Goal: Transaction & Acquisition: Purchase product/service

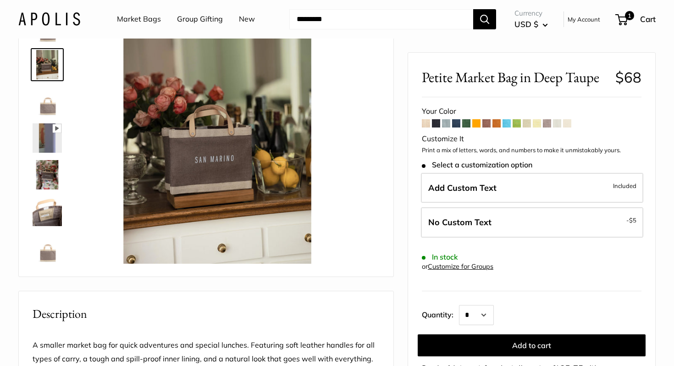
scroll to position [52, 0]
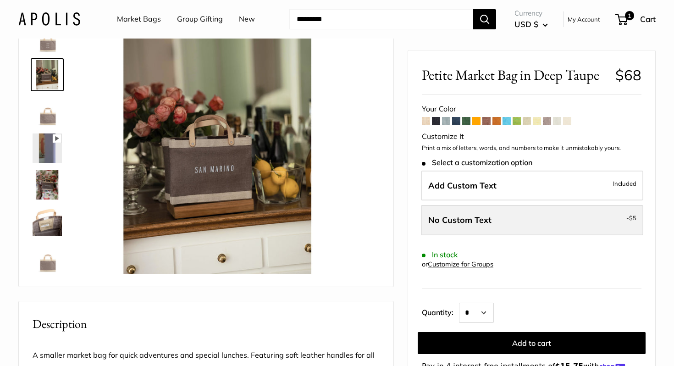
click at [480, 216] on span "No Custom Text" at bounding box center [459, 219] width 63 height 11
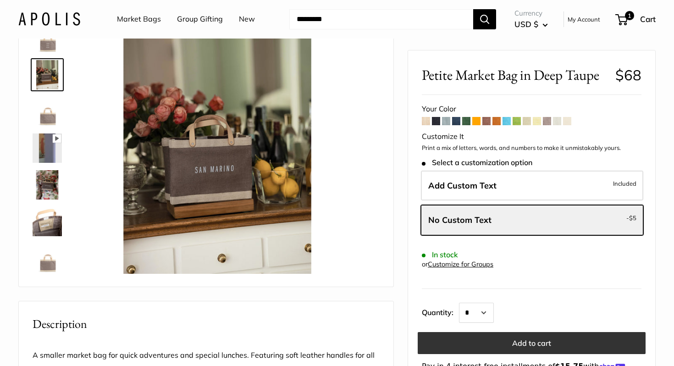
click at [499, 338] on button "Add to cart" at bounding box center [532, 343] width 228 height 22
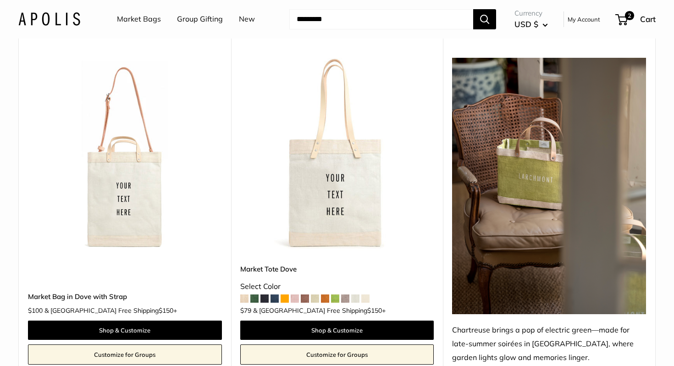
scroll to position [3128, 0]
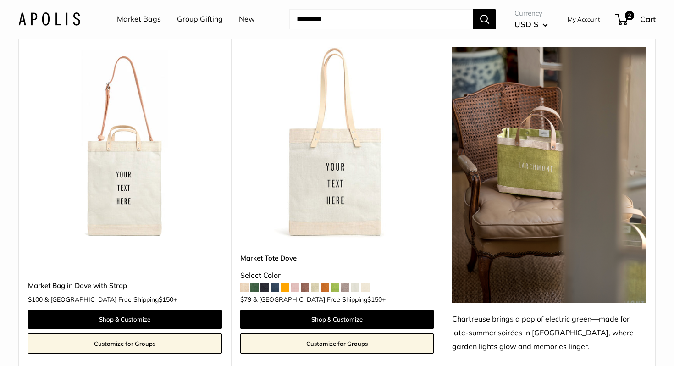
click at [0, 0] on img at bounding box center [0, 0] width 0 height 0
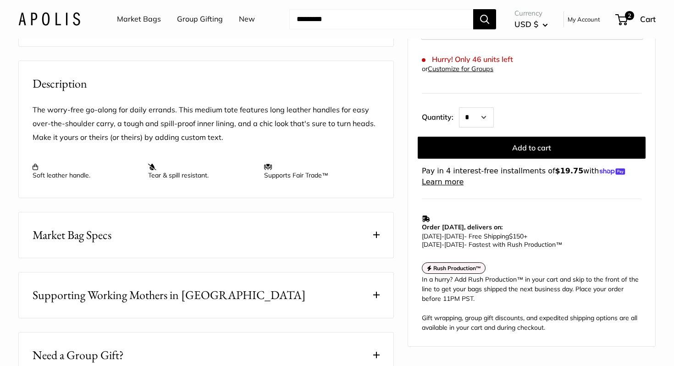
scroll to position [342, 0]
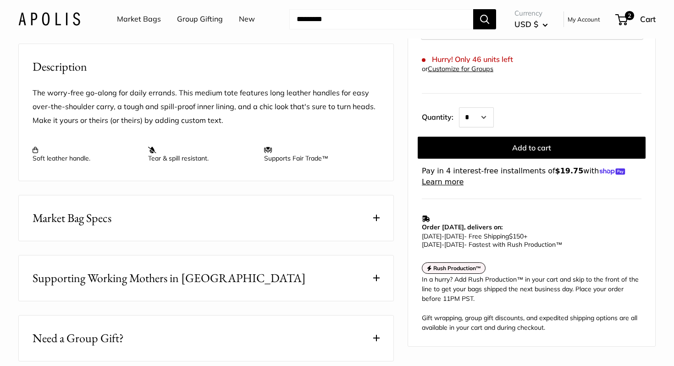
click at [375, 221] on span at bounding box center [376, 217] width 6 height 6
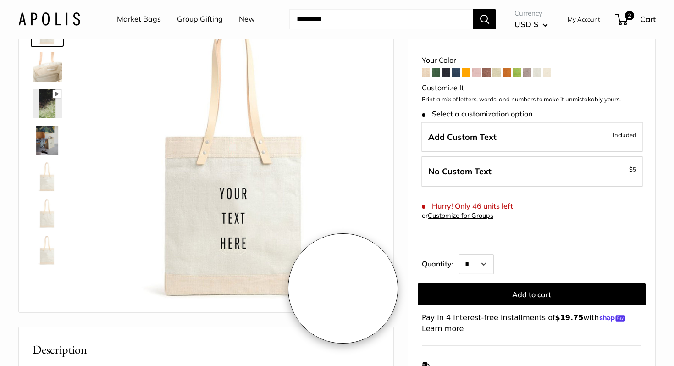
scroll to position [70, 0]
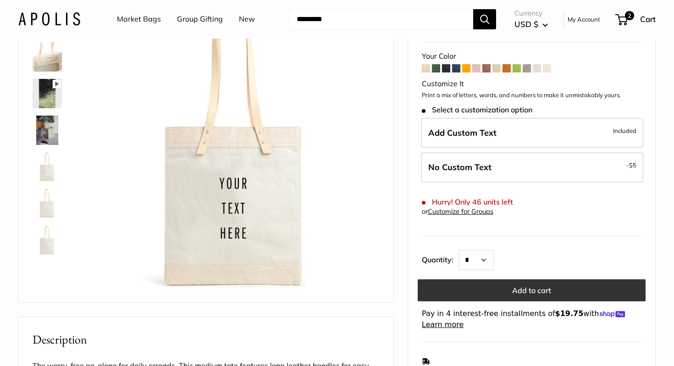
click at [474, 295] on button "Add to cart" at bounding box center [532, 290] width 228 height 22
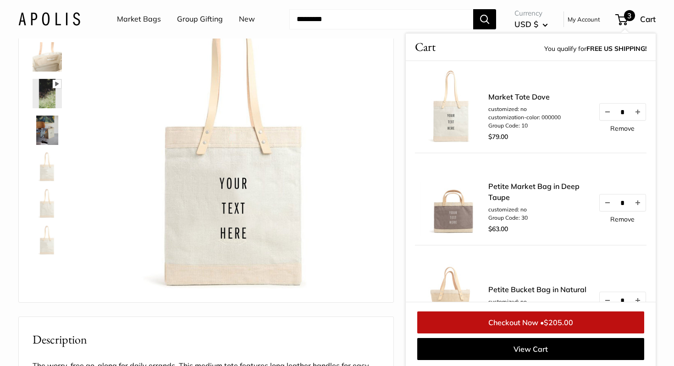
scroll to position [71, 0]
click at [622, 16] on span "3" at bounding box center [621, 19] width 12 height 11
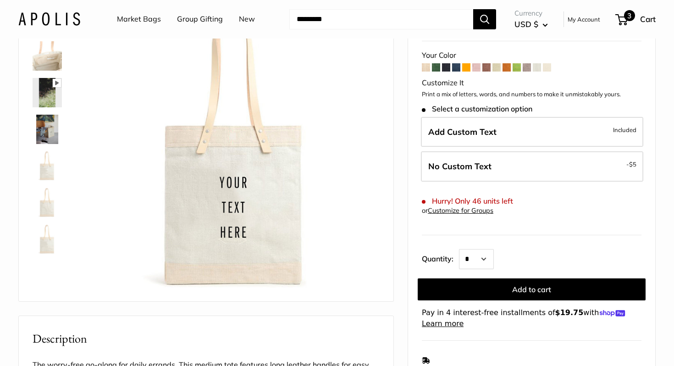
click at [627, 15] on span "3" at bounding box center [629, 15] width 11 height 11
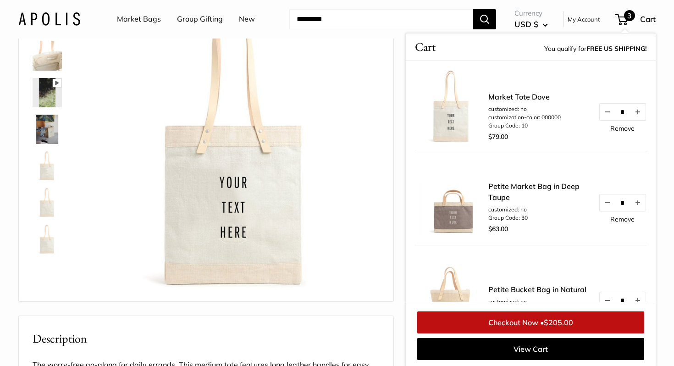
click at [491, 185] on link "Petite Market Bag in Deep Taupe" at bounding box center [538, 192] width 101 height 22
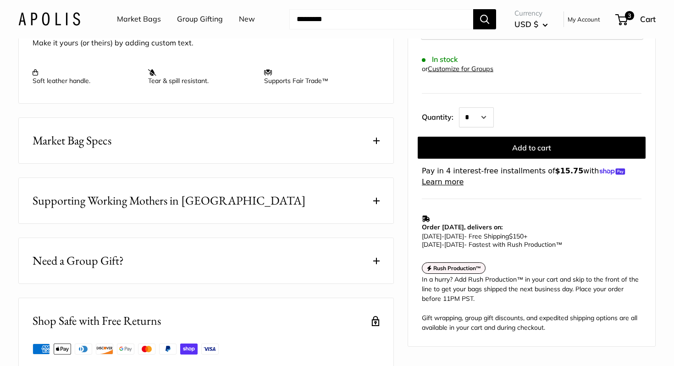
scroll to position [394, 0]
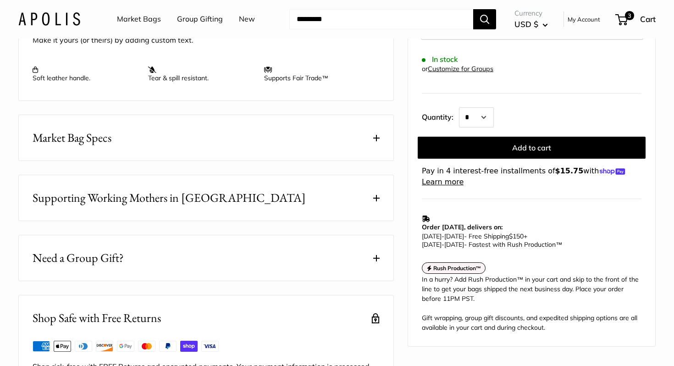
click at [371, 160] on button "Market Bag Specs" at bounding box center [206, 137] width 374 height 45
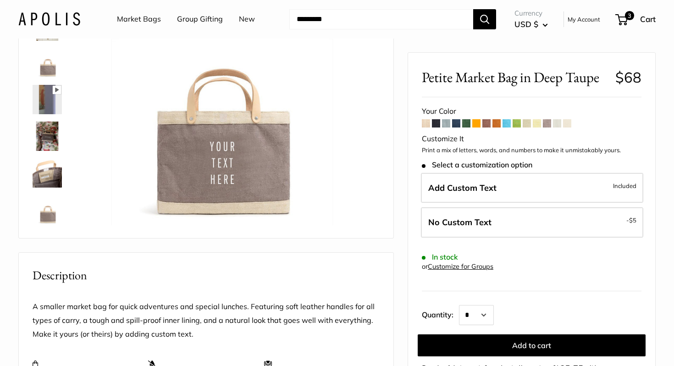
scroll to position [99, 0]
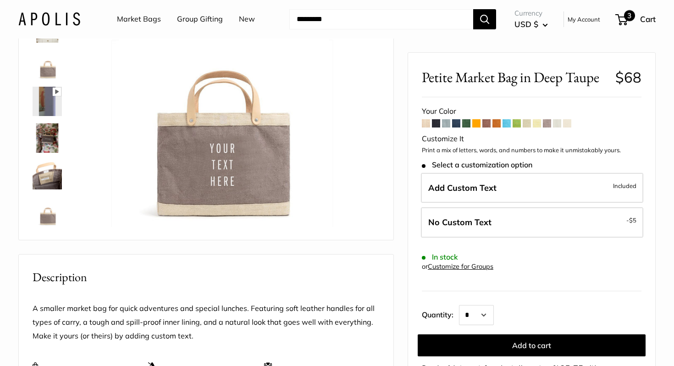
click at [635, 21] on div "3 Cart" at bounding box center [635, 19] width 39 height 15
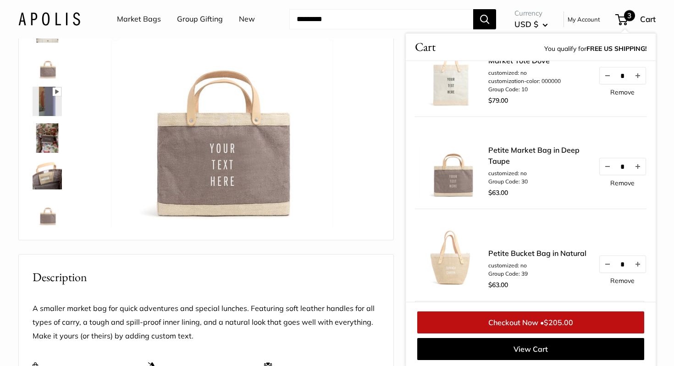
scroll to position [27, 0]
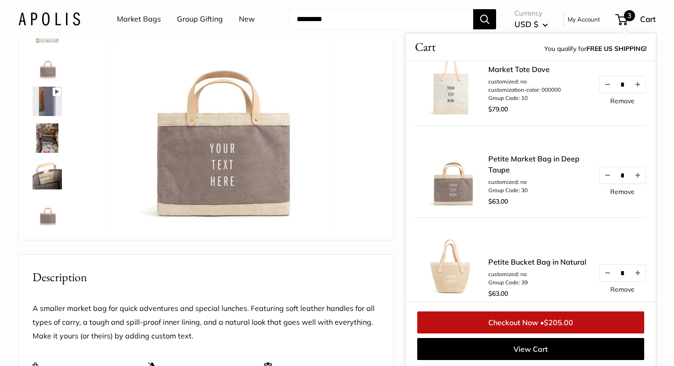
click at [499, 162] on link "Petite Market Bag in Deep Taupe" at bounding box center [538, 164] width 101 height 22
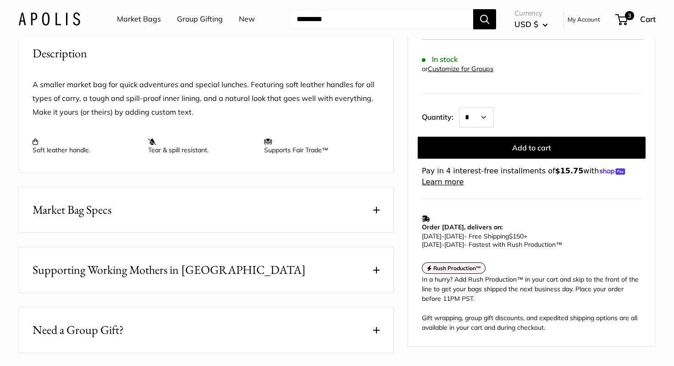
scroll to position [320, 0]
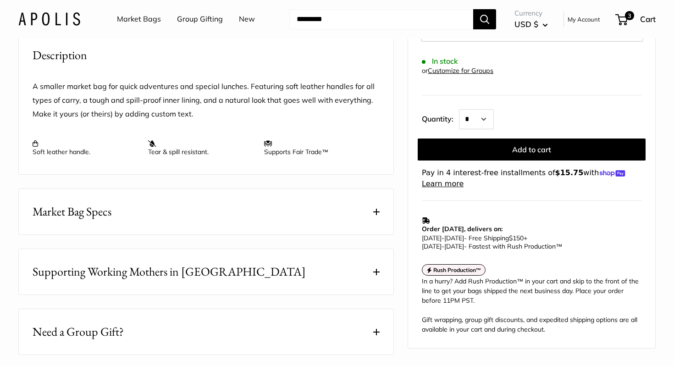
click at [371, 234] on button "Market Bag Specs" at bounding box center [206, 211] width 374 height 45
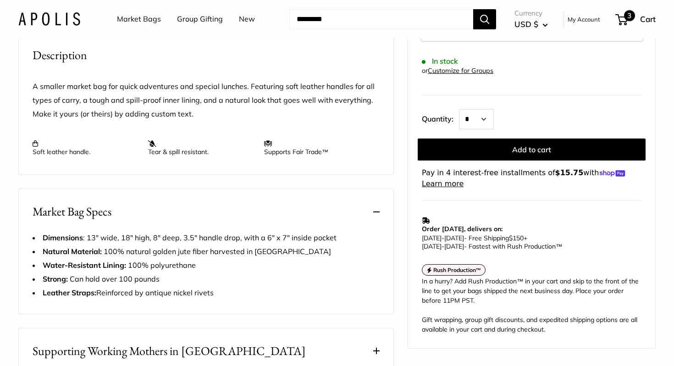
click at [629, 17] on span "3" at bounding box center [629, 15] width 11 height 11
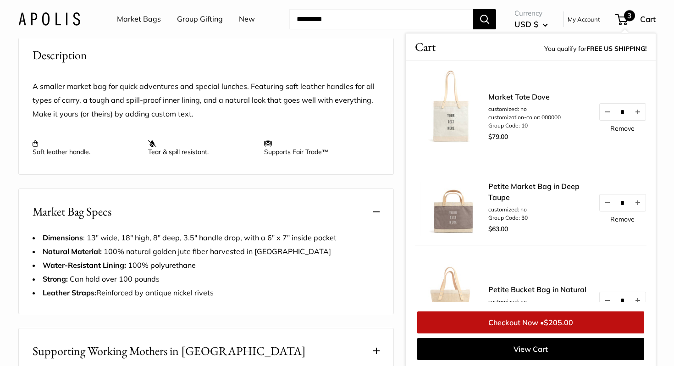
click at [517, 105] on li "customized: no" at bounding box center [524, 109] width 72 height 8
click at [517, 96] on link "Market Tote Dove" at bounding box center [524, 96] width 72 height 11
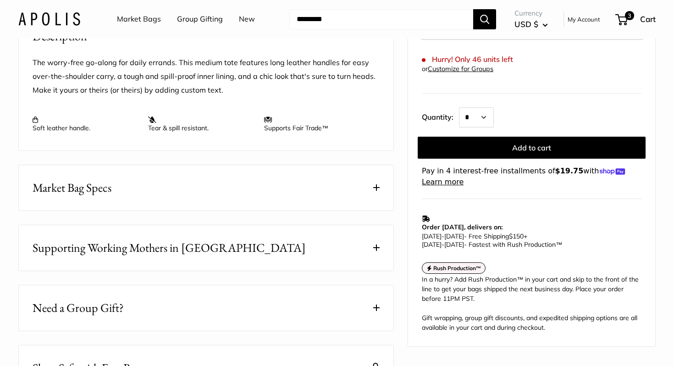
scroll to position [374, 0]
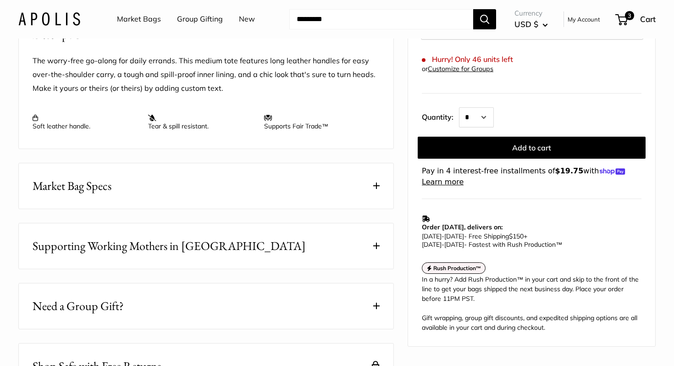
click at [378, 189] on span at bounding box center [376, 185] width 6 height 6
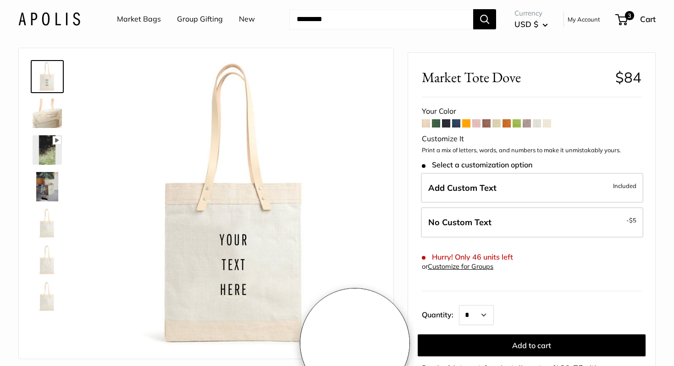
scroll to position [0, 0]
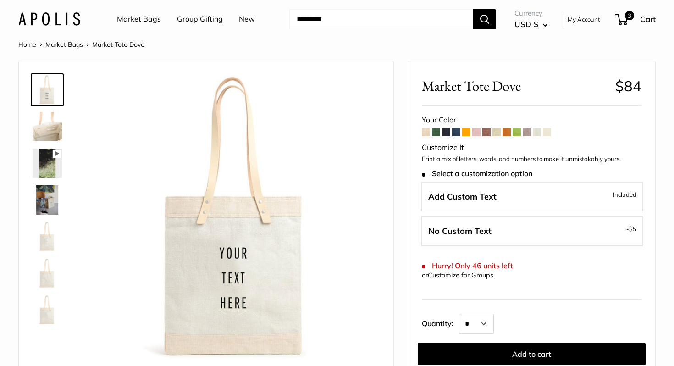
click at [52, 126] on img at bounding box center [47, 126] width 29 height 29
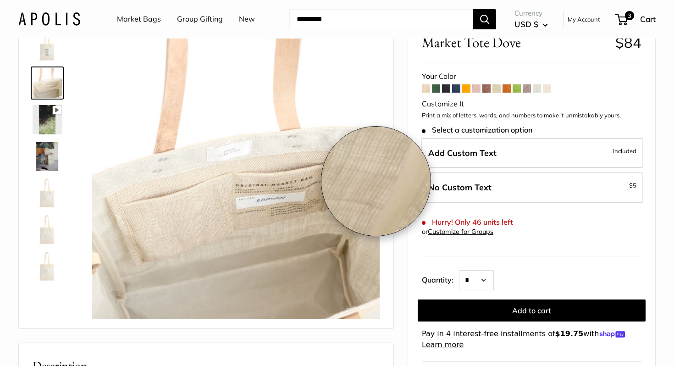
scroll to position [50, 0]
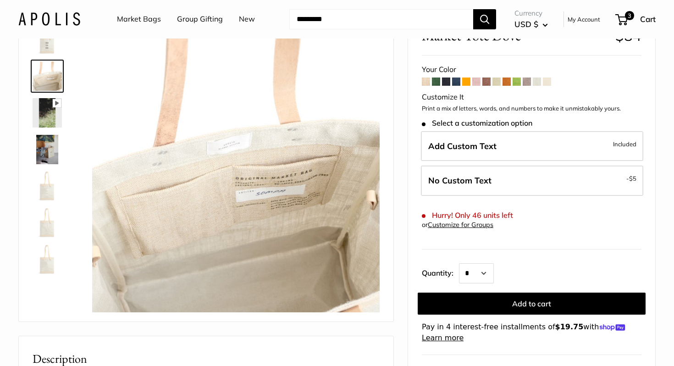
click at [38, 117] on img at bounding box center [47, 112] width 29 height 29
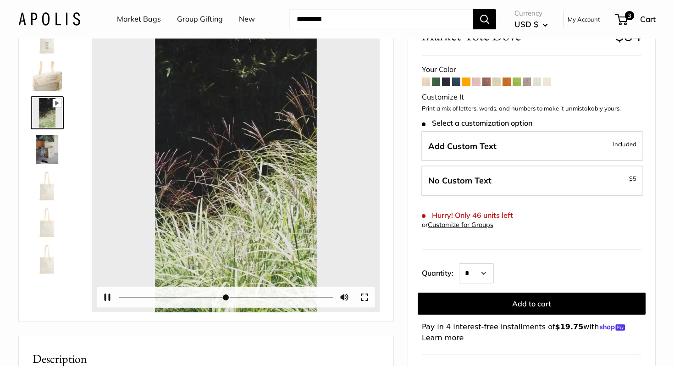
click at [231, 162] on button "Play" at bounding box center [236, 168] width 28 height 28
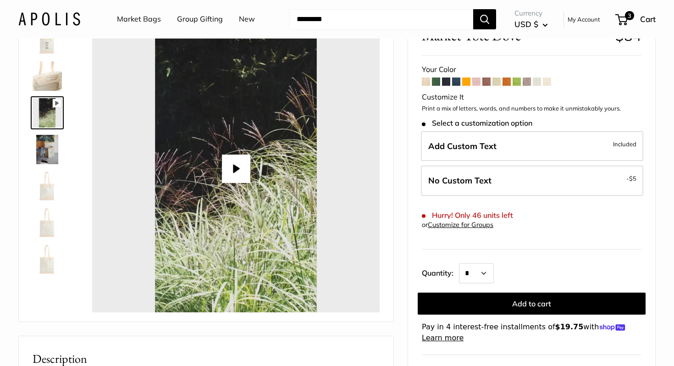
click at [244, 165] on button "Play" at bounding box center [236, 168] width 28 height 28
click at [629, 17] on span "3" at bounding box center [629, 15] width 11 height 11
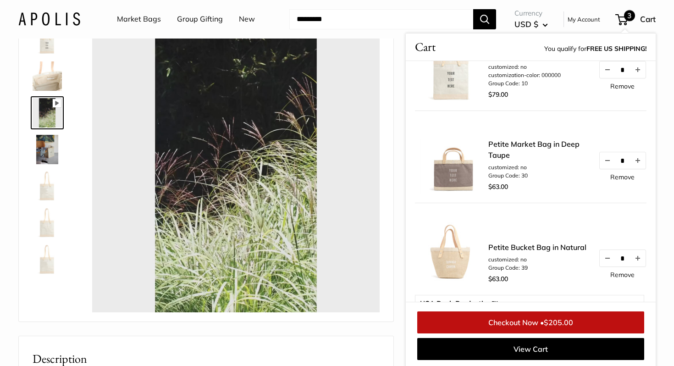
scroll to position [48, 0]
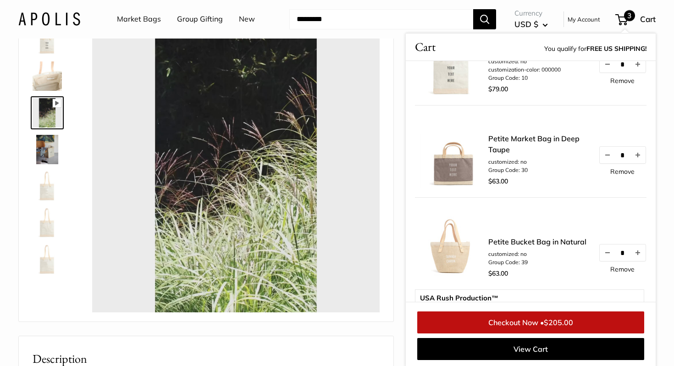
click at [502, 139] on link "Petite Market Bag in Deep Taupe" at bounding box center [538, 144] width 101 height 22
type input "****"
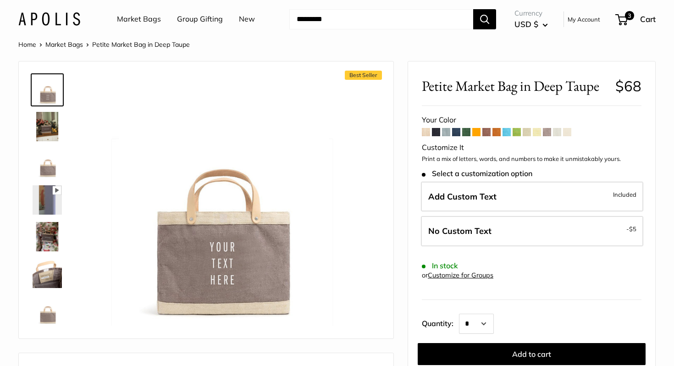
click at [47, 191] on img at bounding box center [47, 199] width 29 height 29
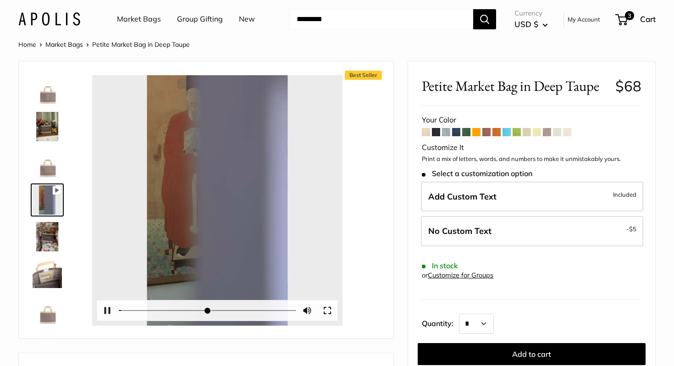
click at [220, 193] on div at bounding box center [217, 200] width 250 height 250
click at [103, 311] on button "Pause Play" at bounding box center [107, 310] width 20 height 20
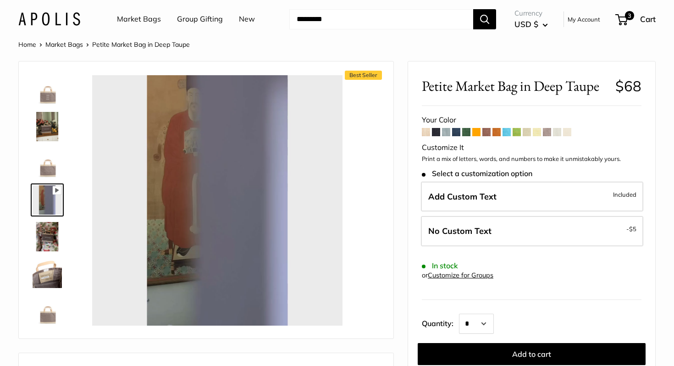
type input "*"
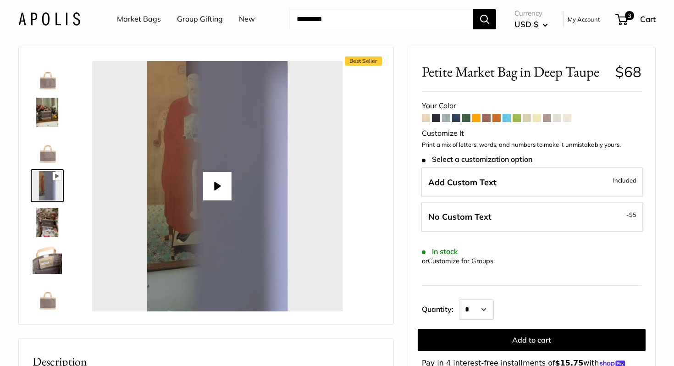
scroll to position [9, 0]
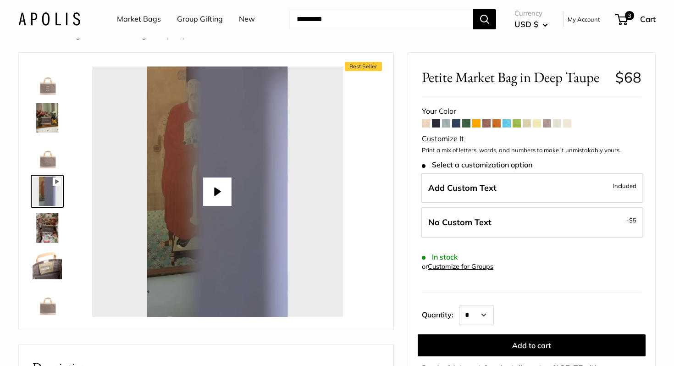
click at [425, 122] on span at bounding box center [426, 123] width 8 height 8
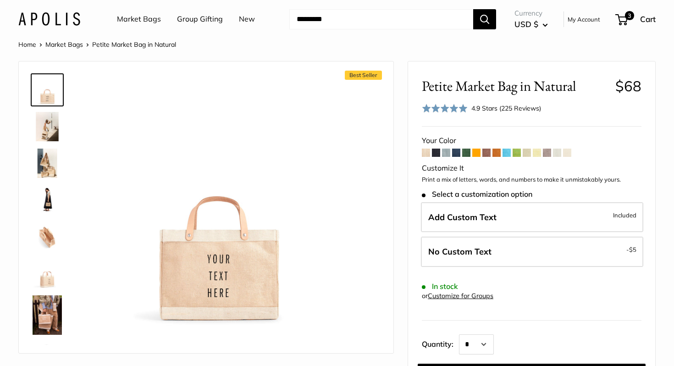
click at [436, 154] on span at bounding box center [436, 152] width 8 height 8
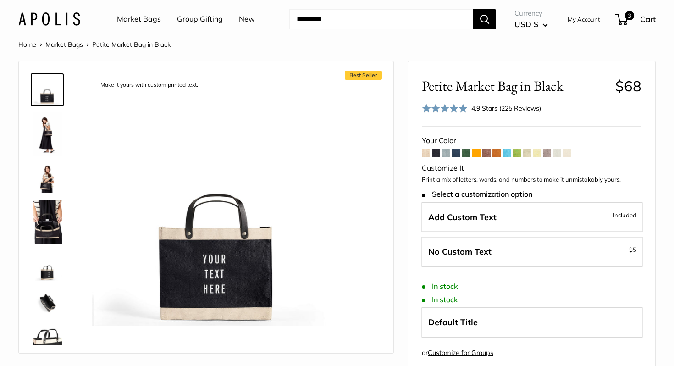
click at [447, 153] on span at bounding box center [446, 152] width 8 height 8
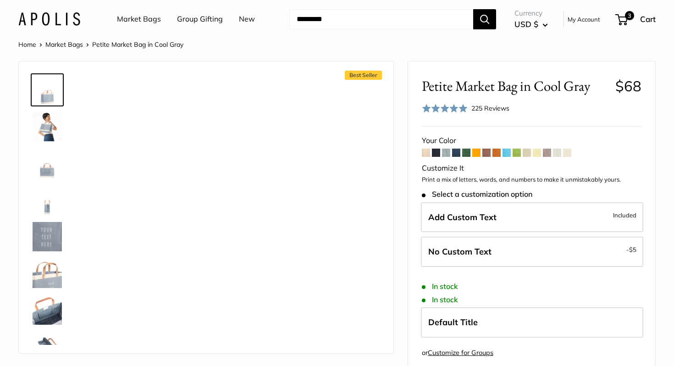
click at [434, 153] on span at bounding box center [436, 152] width 8 height 8
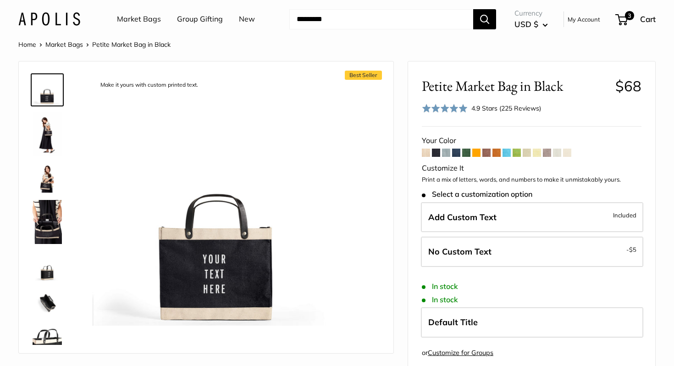
click at [446, 150] on span at bounding box center [446, 152] width 8 height 8
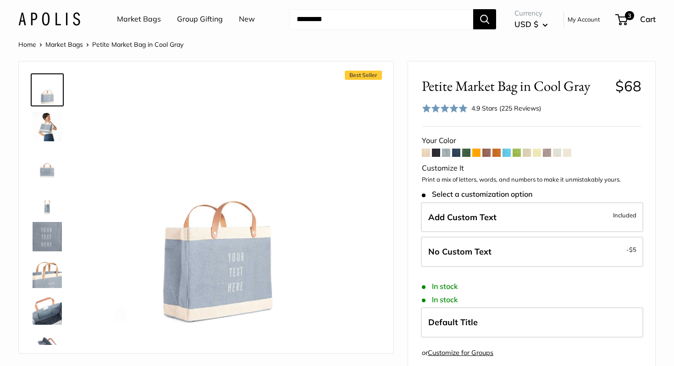
click at [43, 124] on img at bounding box center [47, 126] width 29 height 29
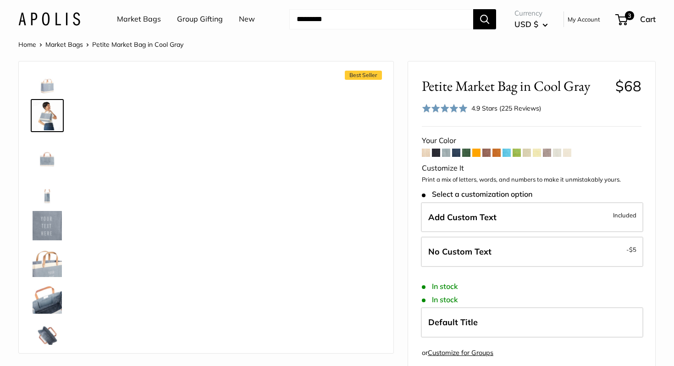
scroll to position [12, 0]
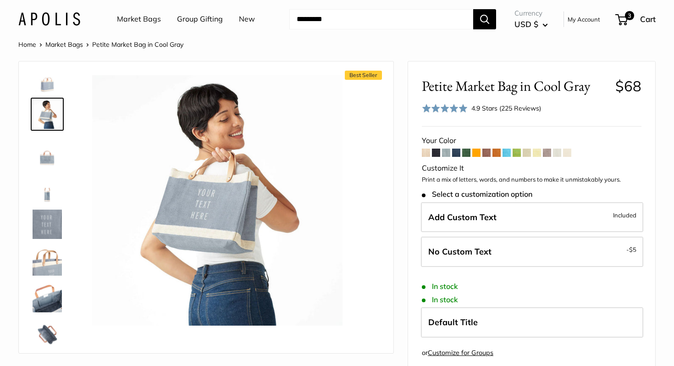
click at [47, 181] on img at bounding box center [47, 187] width 29 height 29
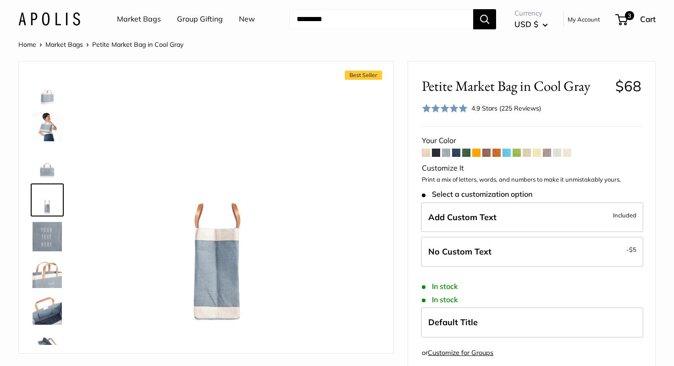
click at [44, 242] on img at bounding box center [47, 236] width 29 height 29
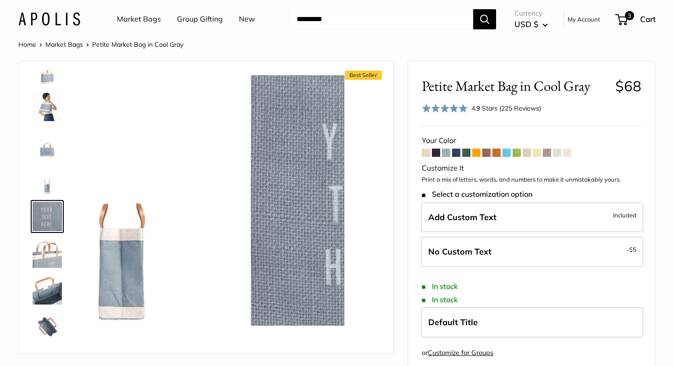
scroll to position [28, 0]
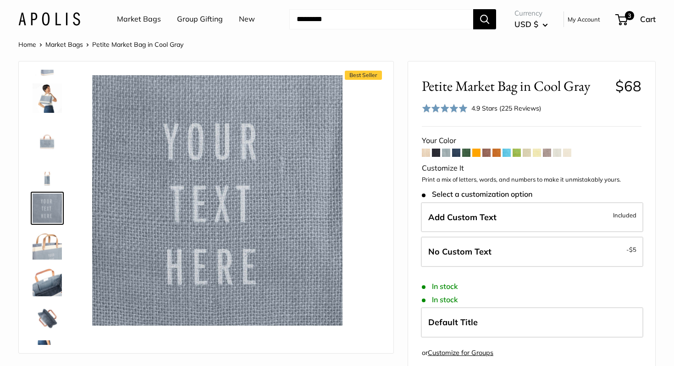
click at [44, 249] on img at bounding box center [47, 244] width 29 height 29
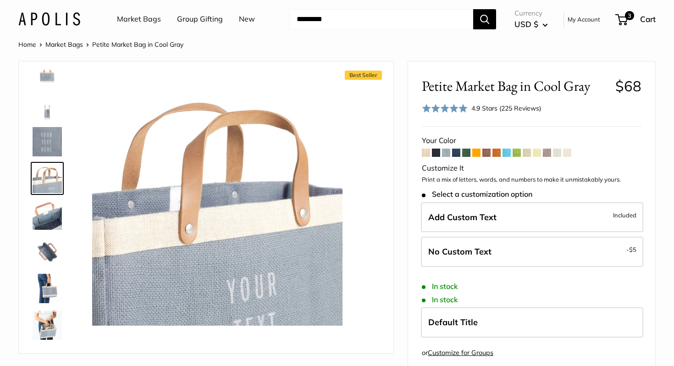
scroll to position [95, 0]
click at [44, 250] on img at bounding box center [47, 250] width 29 height 29
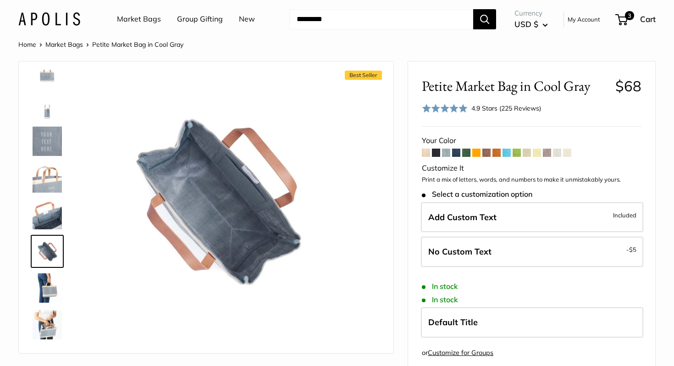
click at [43, 283] on img at bounding box center [47, 287] width 29 height 29
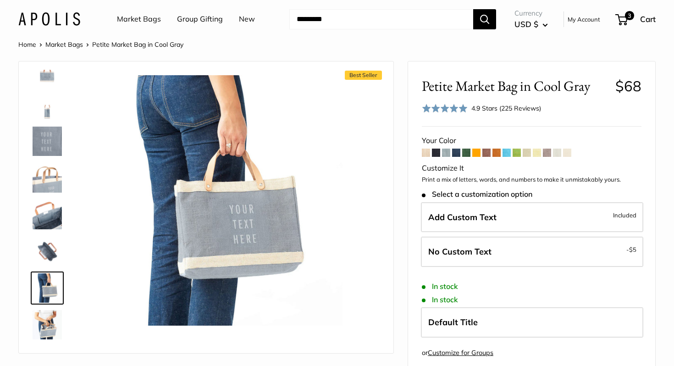
click at [49, 331] on img at bounding box center [47, 324] width 29 height 29
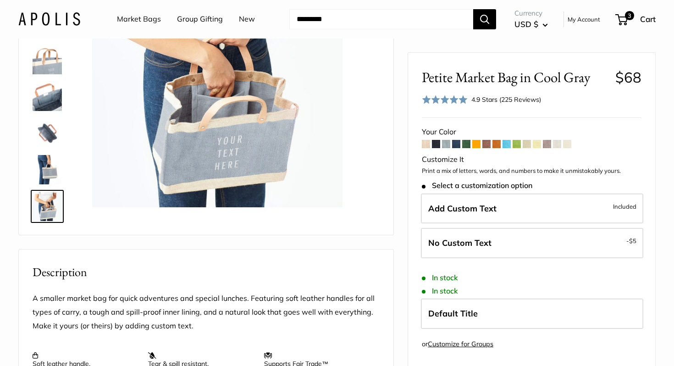
scroll to position [119, 0]
click at [459, 97] on span at bounding box center [444, 99] width 45 height 9
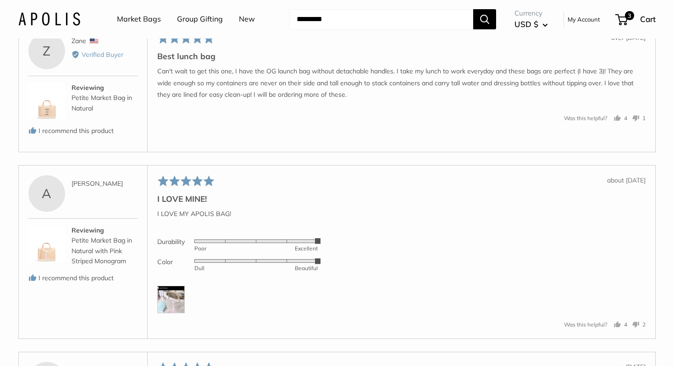
scroll to position [1809, 0]
click at [172, 312] on img at bounding box center [170, 298] width 27 height 27
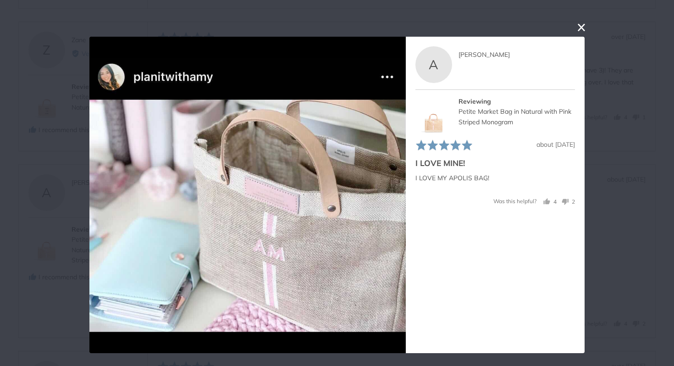
click at [585, 25] on button "close this modal window" at bounding box center [581, 27] width 11 height 11
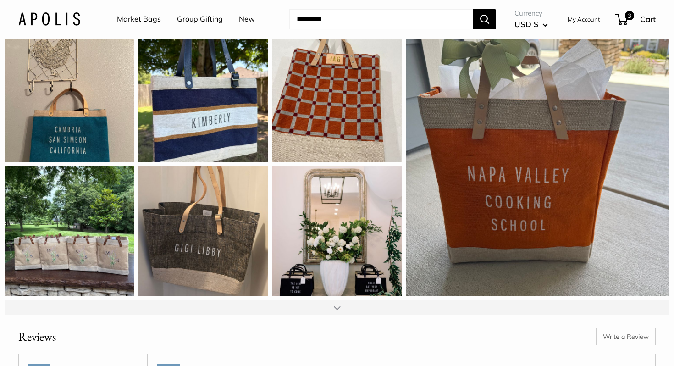
scroll to position [1052, 0]
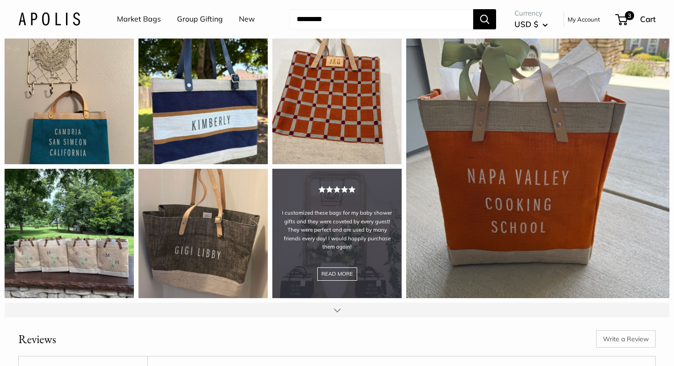
click at [297, 269] on div "I customized these bags for my baby shower gifts and they were coveted by every…" at bounding box center [336, 233] width 129 height 129
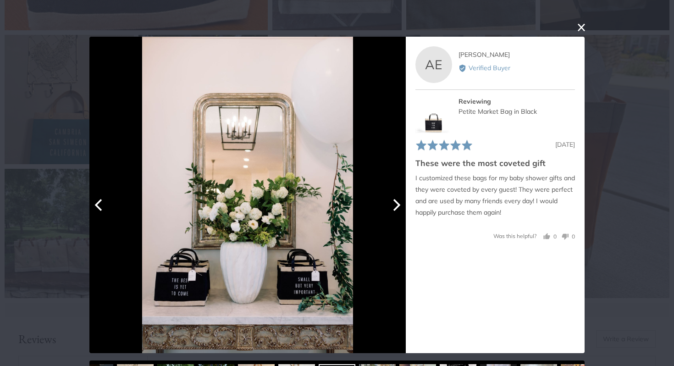
click at [397, 202] on icon "Next" at bounding box center [396, 205] width 7 height 12
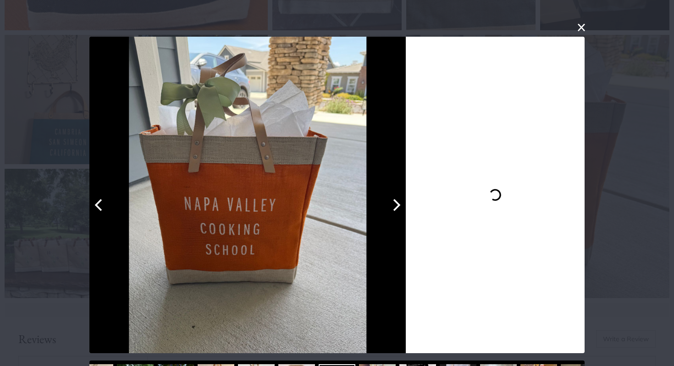
click at [397, 202] on icon "Next" at bounding box center [396, 205] width 7 height 12
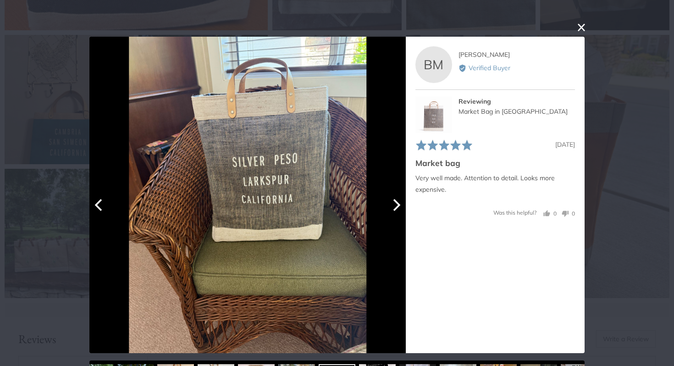
click at [397, 202] on icon "Next" at bounding box center [396, 205] width 7 height 12
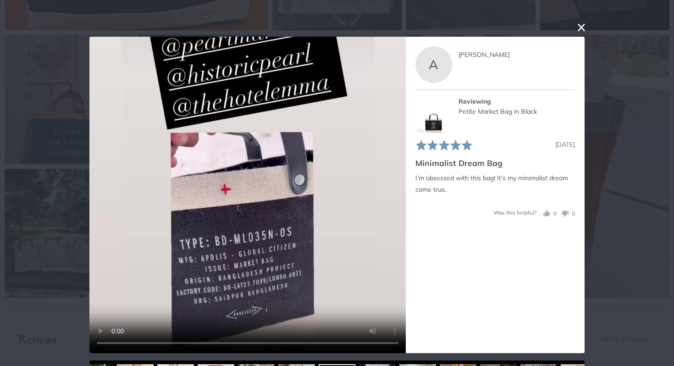
click at [579, 28] on button "close this modal window" at bounding box center [581, 27] width 11 height 11
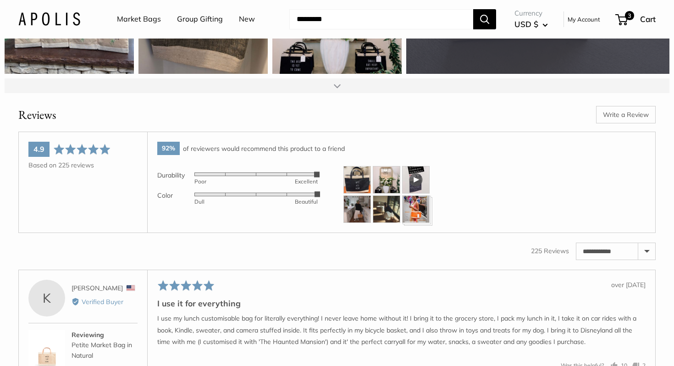
scroll to position [1277, 0]
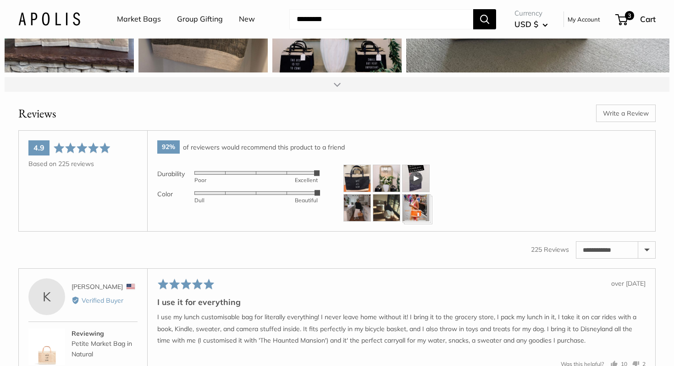
click at [412, 192] on div at bounding box center [415, 178] width 27 height 27
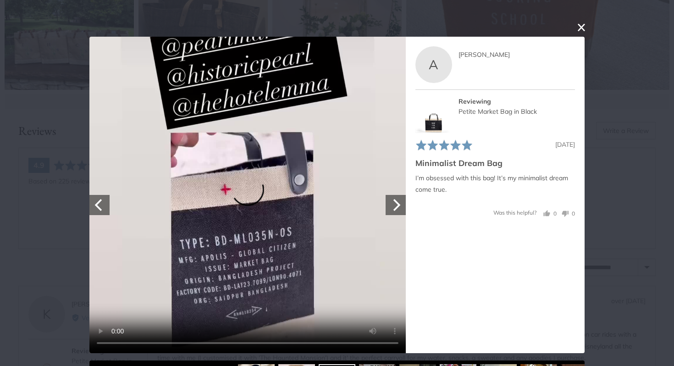
scroll to position [1263, 0]
click at [402, 203] on button "Next" at bounding box center [395, 205] width 20 height 20
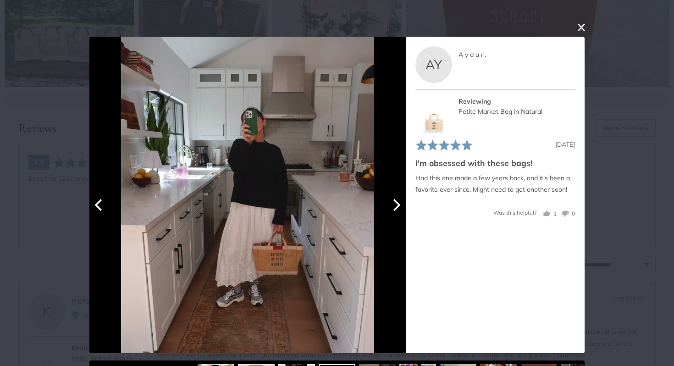
click at [393, 203] on icon "Next" at bounding box center [396, 205] width 12 height 12
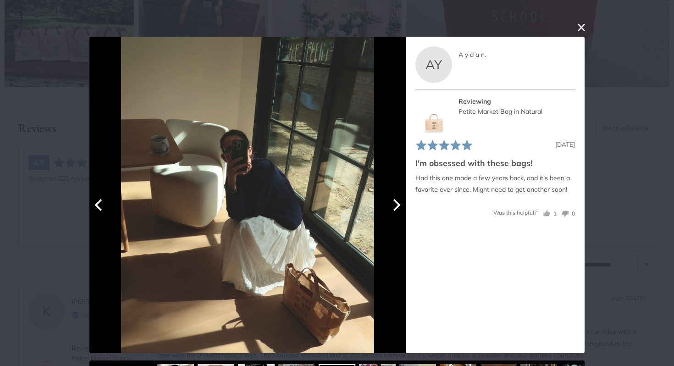
click at [390, 212] on button "Next" at bounding box center [395, 205] width 20 height 20
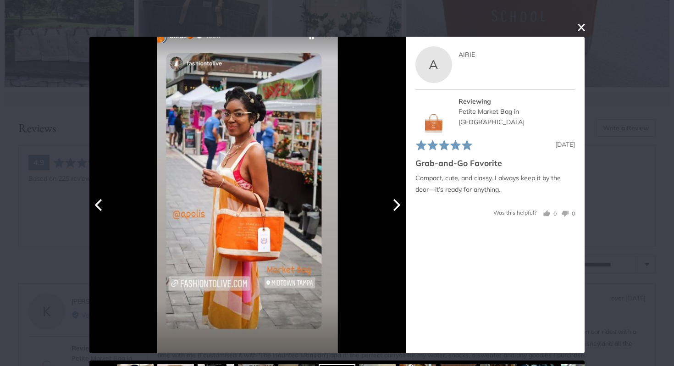
click at [390, 212] on button "Next" at bounding box center [395, 205] width 20 height 20
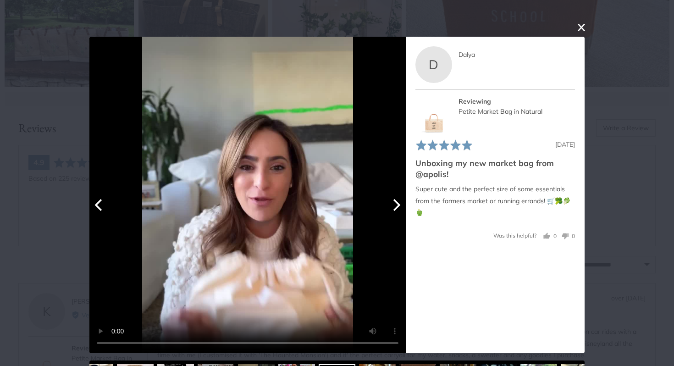
click at [365, 245] on div "Your browser doesn't support HTML5 videos. Your browser doesn't support HTML5 v…" at bounding box center [247, 195] width 316 height 316
click at [214, 227] on video "Your browser doesn't support HTML5 videos." at bounding box center [247, 195] width 316 height 316
click at [395, 203] on icon "Next" at bounding box center [396, 205] width 12 height 12
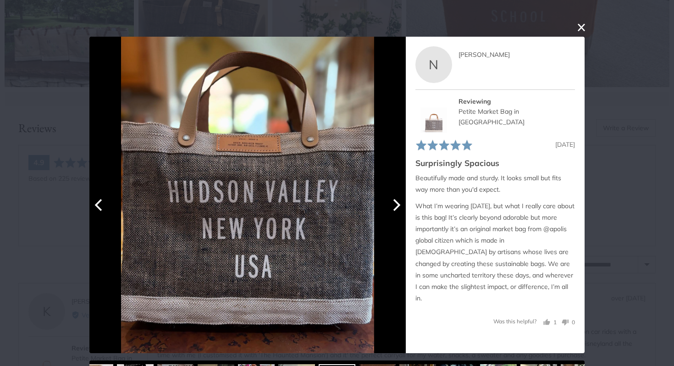
click at [395, 203] on icon "Next" at bounding box center [396, 205] width 12 height 12
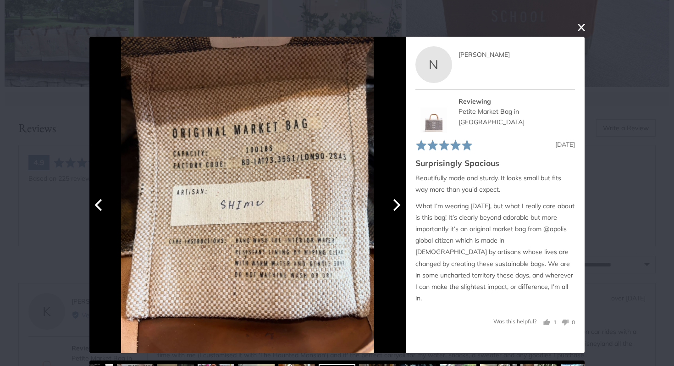
click at [395, 202] on icon "Next" at bounding box center [396, 205] width 12 height 12
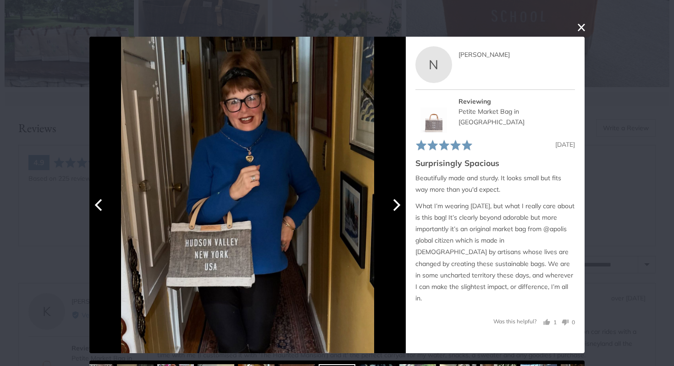
click at [395, 202] on icon "Next" at bounding box center [396, 205] width 12 height 12
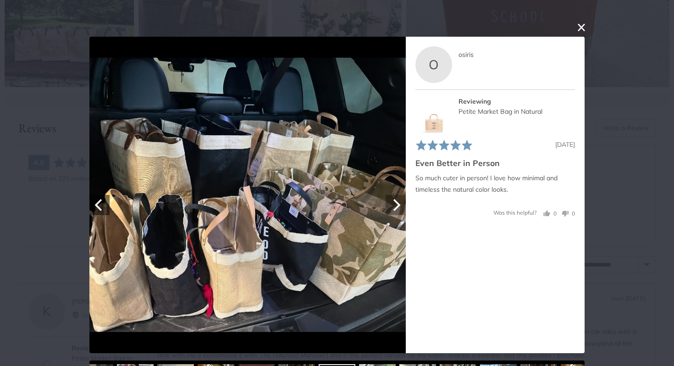
click at [394, 204] on icon "Next" at bounding box center [396, 205] width 12 height 12
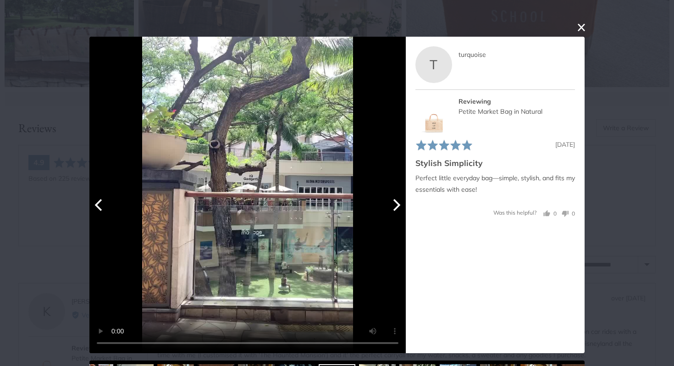
click at [394, 204] on icon "Next" at bounding box center [396, 205] width 12 height 12
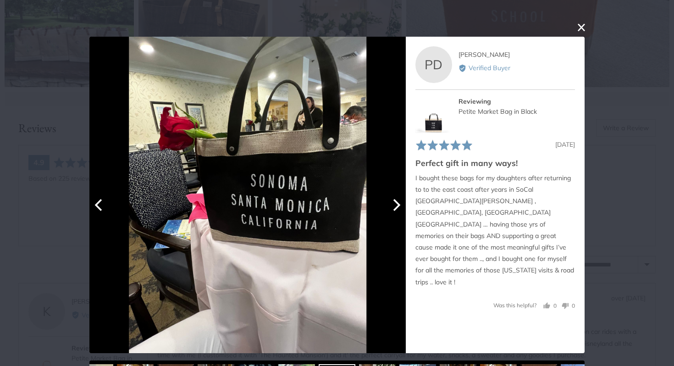
click at [394, 204] on icon "Next" at bounding box center [396, 205] width 12 height 12
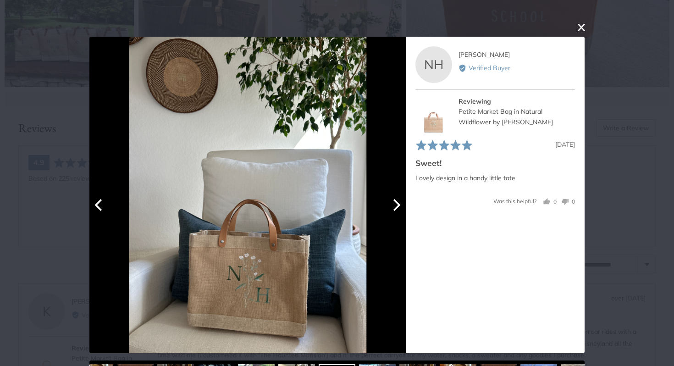
click at [394, 204] on icon "Next" at bounding box center [396, 205] width 12 height 12
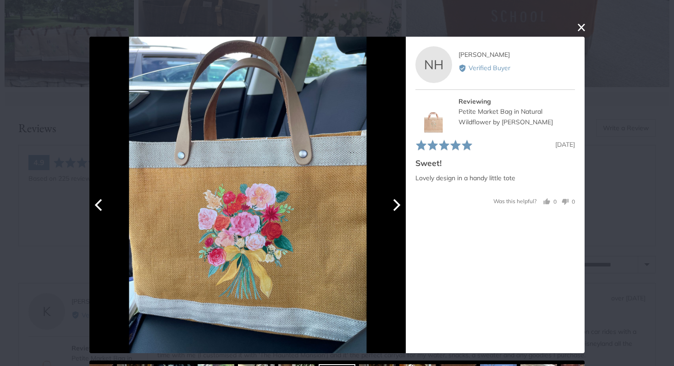
click at [394, 204] on icon "Next" at bounding box center [396, 205] width 12 height 12
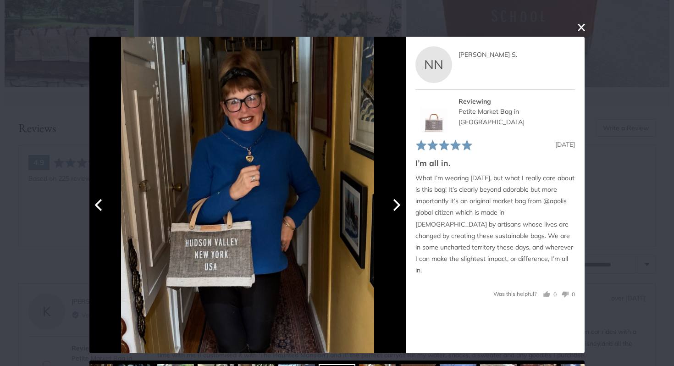
click at [394, 204] on icon "Next" at bounding box center [396, 205] width 12 height 12
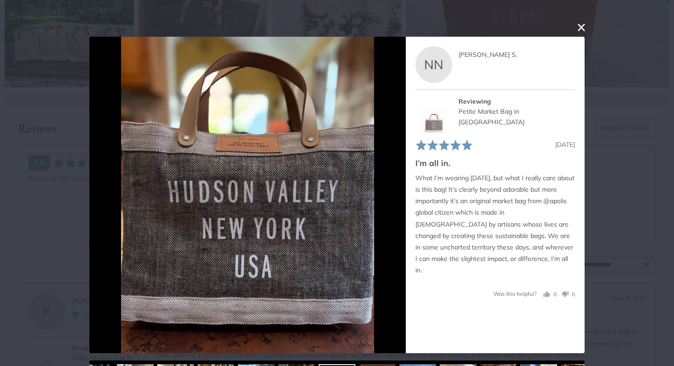
click at [578, 24] on button "close this modal window" at bounding box center [581, 27] width 11 height 11
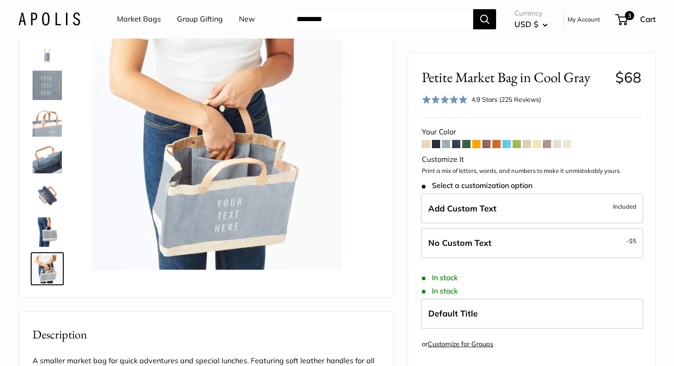
scroll to position [0, 0]
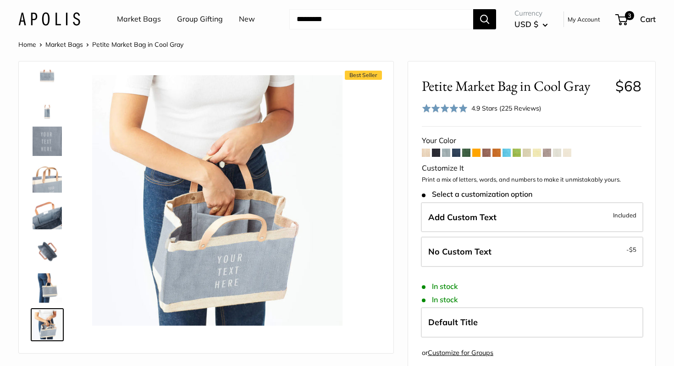
click at [48, 79] on img at bounding box center [47, 67] width 29 height 29
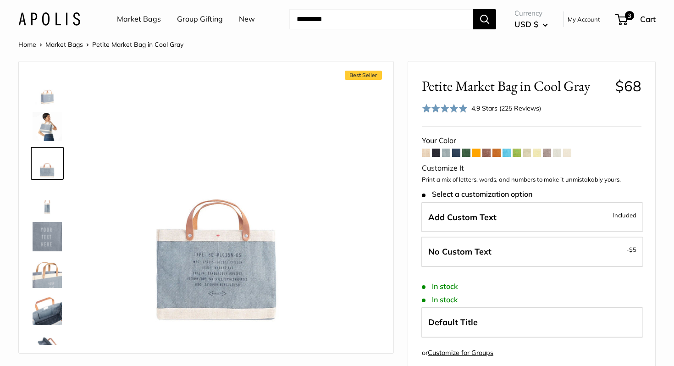
click at [456, 151] on span at bounding box center [456, 152] width 8 height 8
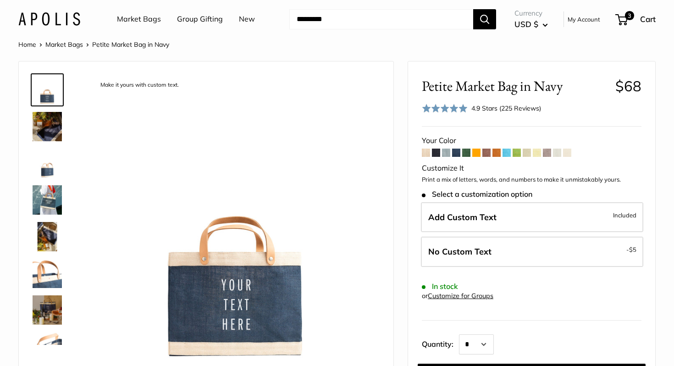
click at [467, 152] on span at bounding box center [466, 152] width 8 height 8
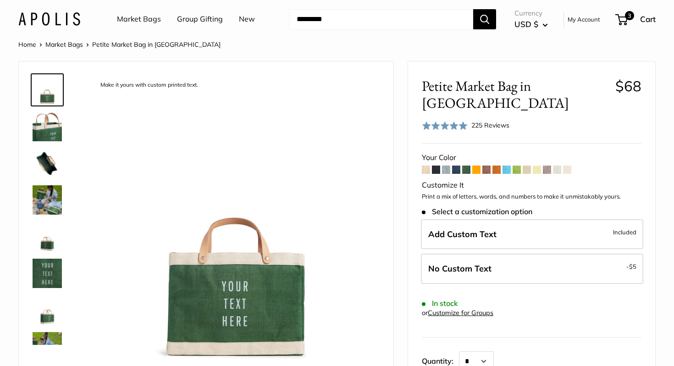
click at [478, 165] on span at bounding box center [476, 169] width 8 height 8
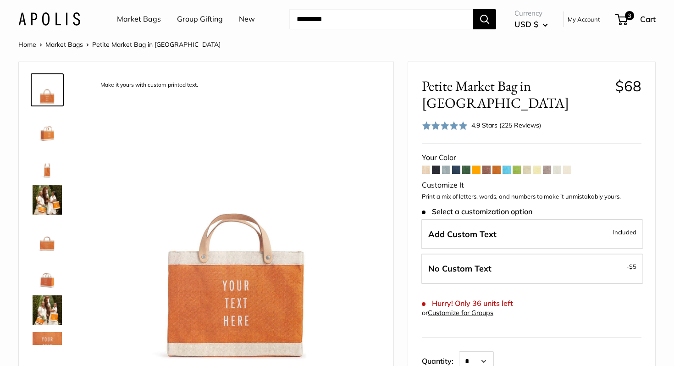
click at [485, 165] on span at bounding box center [486, 169] width 8 height 8
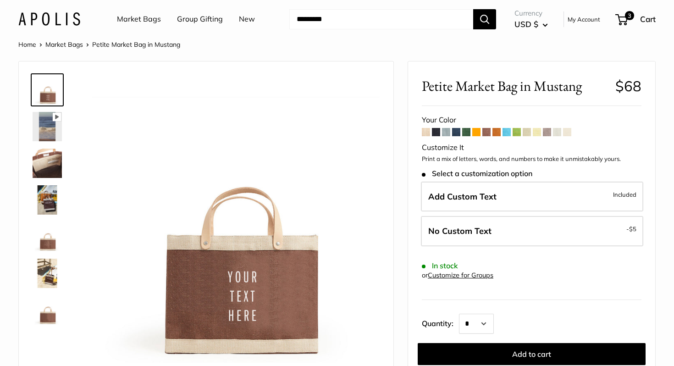
click at [545, 128] on span at bounding box center [547, 132] width 8 height 8
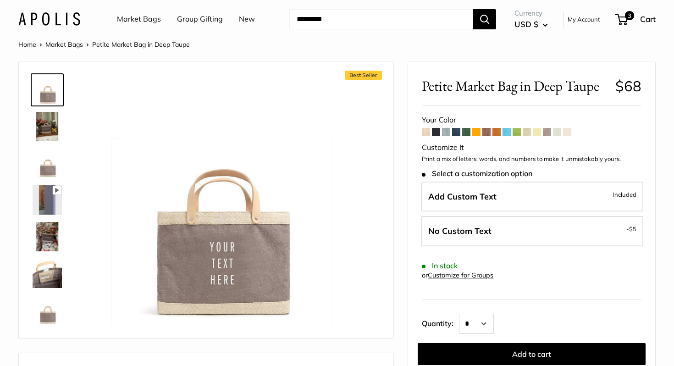
click at [44, 103] on img at bounding box center [47, 89] width 29 height 29
click at [45, 125] on img at bounding box center [47, 126] width 29 height 29
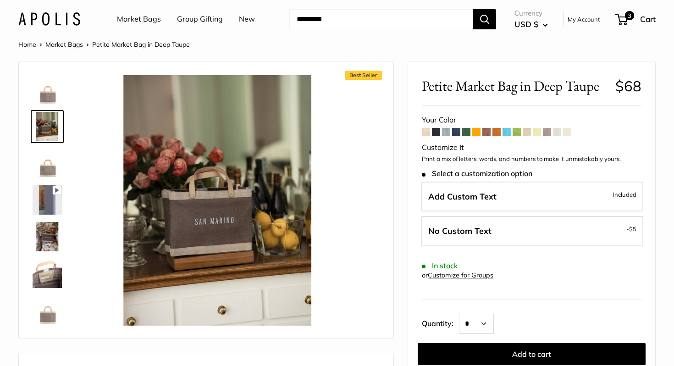
click at [43, 232] on img at bounding box center [47, 236] width 29 height 29
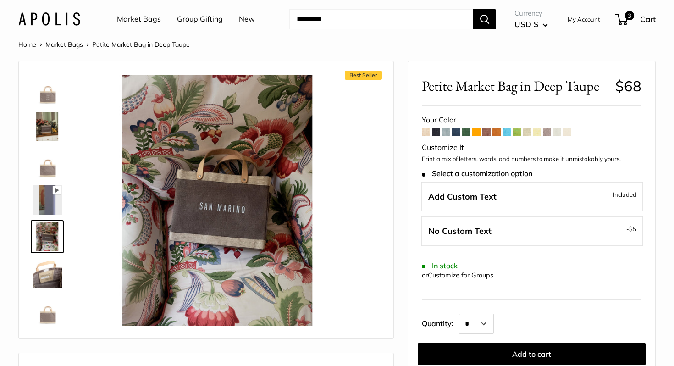
click at [47, 281] on img at bounding box center [47, 272] width 29 height 29
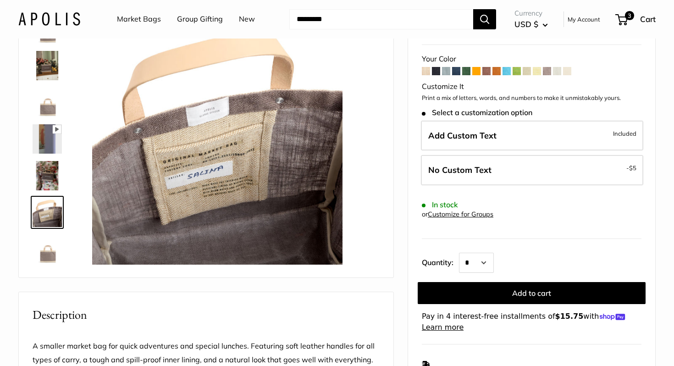
scroll to position [77, 0]
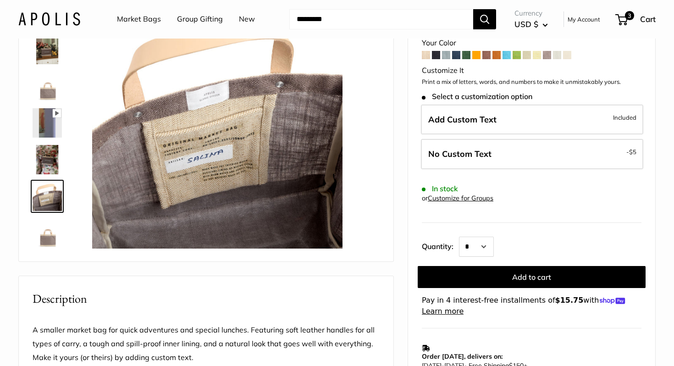
click at [40, 243] on img at bounding box center [47, 232] width 29 height 29
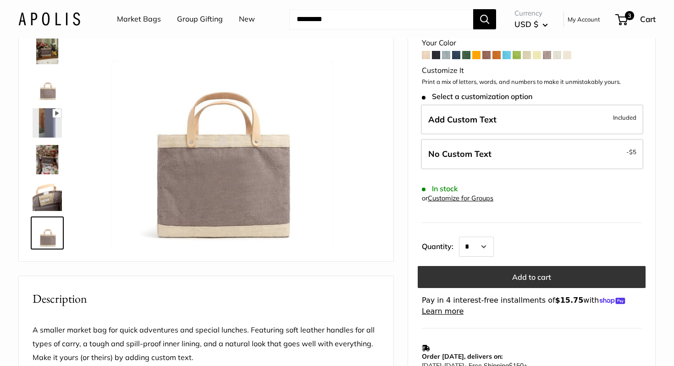
click at [522, 283] on button "Add to cart" at bounding box center [532, 277] width 228 height 22
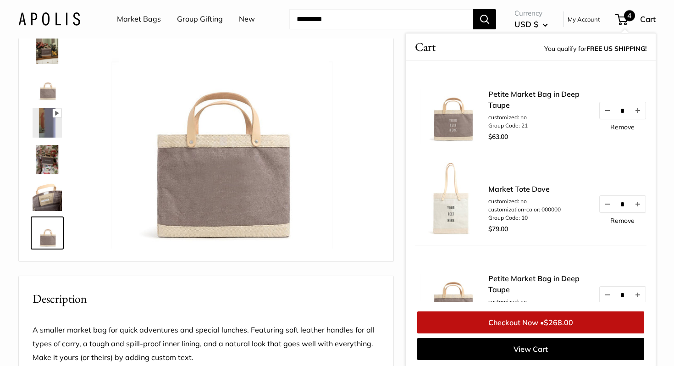
click at [626, 18] on span "4" at bounding box center [629, 15] width 11 height 11
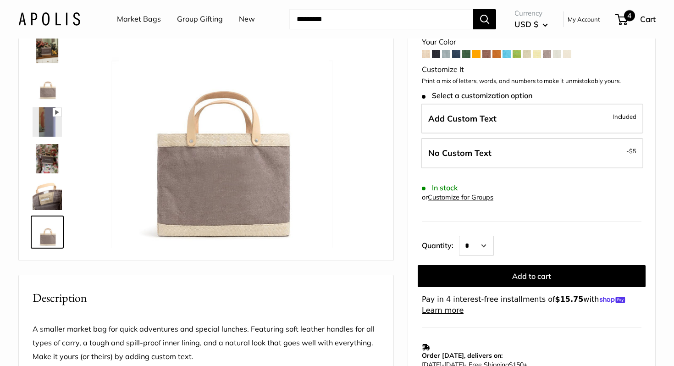
click at [622, 21] on span "4" at bounding box center [621, 19] width 12 height 11
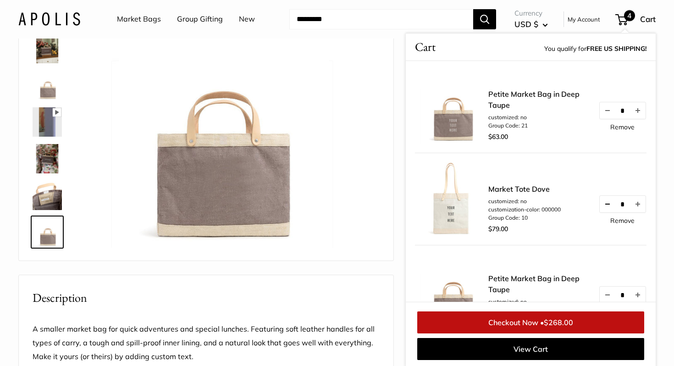
click at [603, 200] on button "Decrease quantity by 1" at bounding box center [607, 204] width 16 height 16
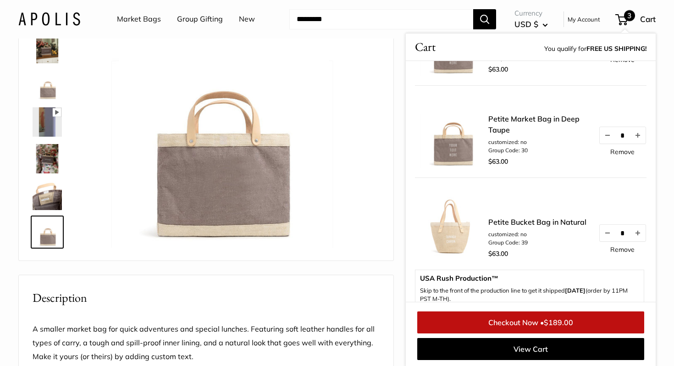
scroll to position [70, 0]
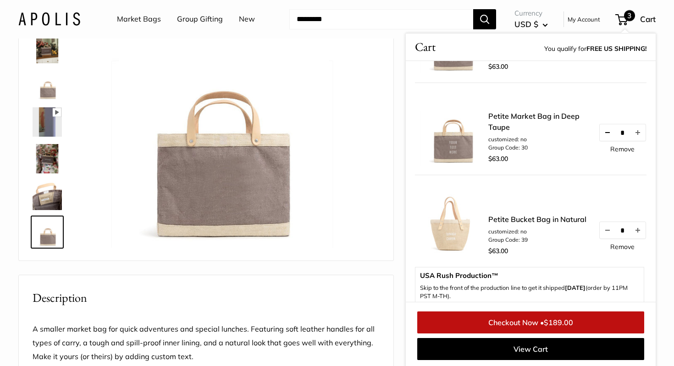
click at [605, 134] on button "Decrease quantity by 1" at bounding box center [607, 132] width 16 height 16
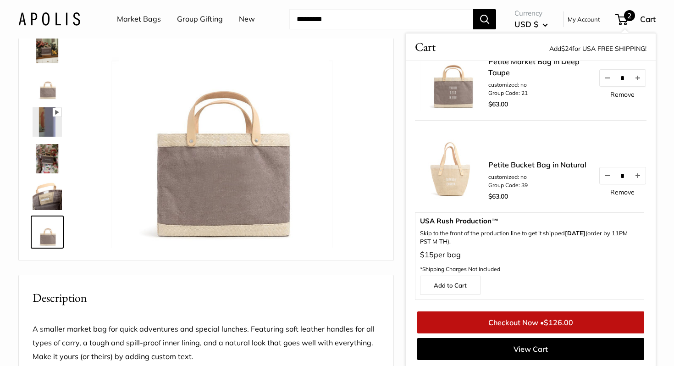
scroll to position [32, 0]
click at [504, 165] on link "Petite Bucket Bag in Natural" at bounding box center [537, 164] width 98 height 11
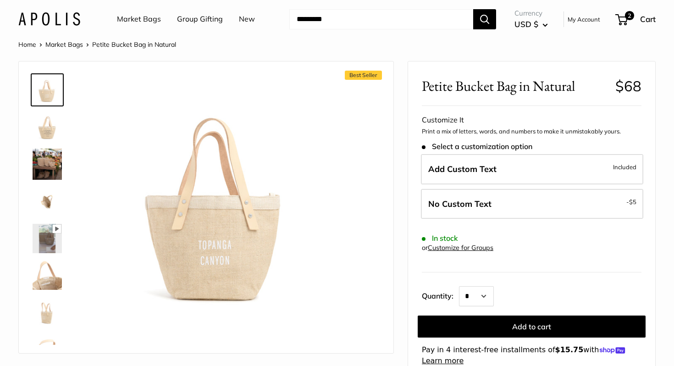
click at [46, 132] on img at bounding box center [47, 126] width 29 height 29
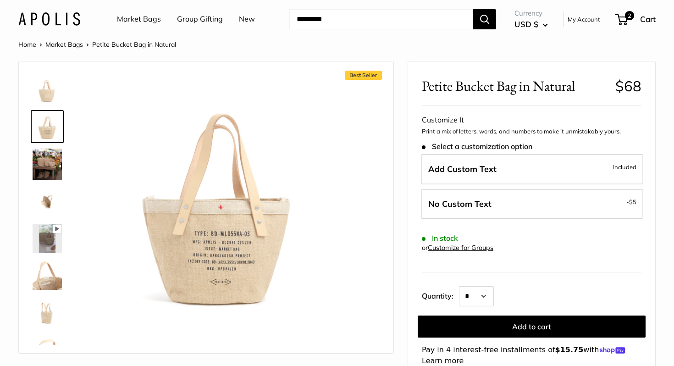
click at [44, 93] on img at bounding box center [47, 89] width 29 height 29
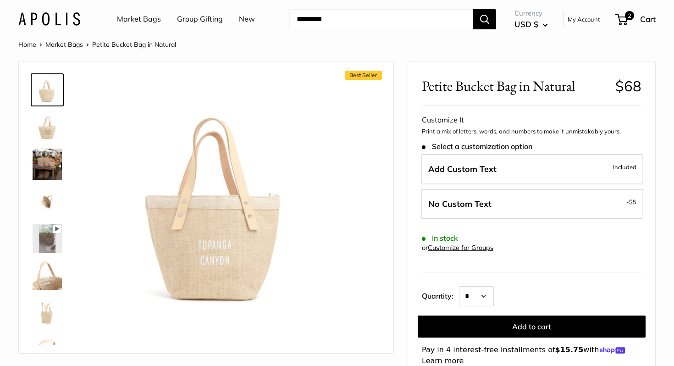
click at [42, 126] on img at bounding box center [47, 126] width 29 height 29
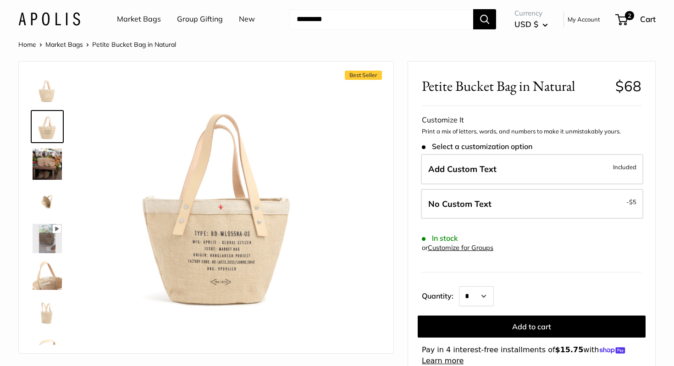
click at [42, 154] on img at bounding box center [47, 163] width 29 height 31
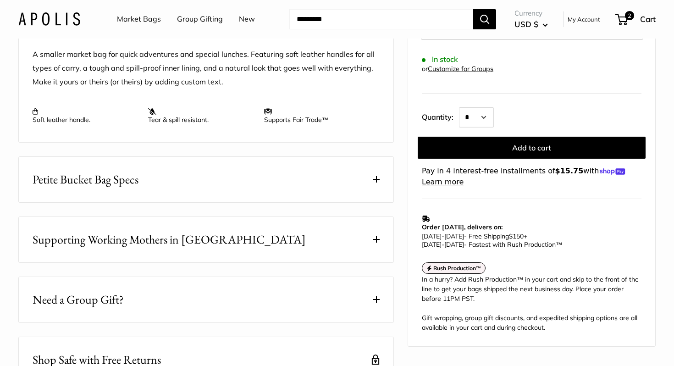
scroll to position [365, 0]
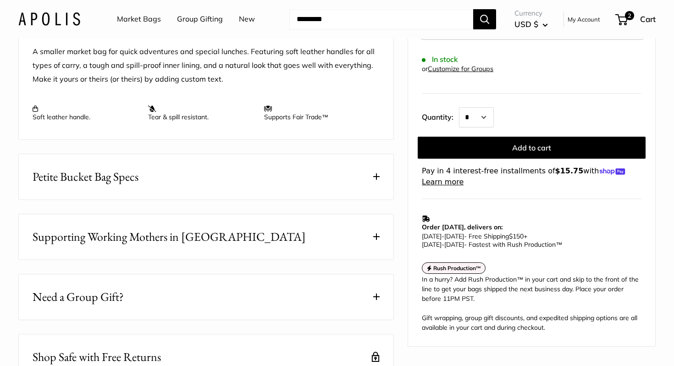
click at [371, 199] on button "Petite Bucket Bag Specs" at bounding box center [206, 176] width 374 height 45
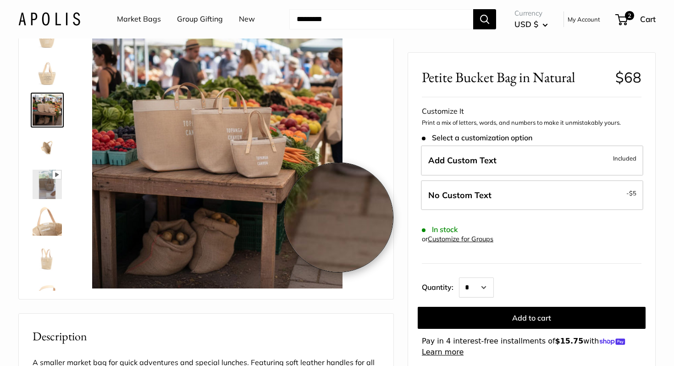
scroll to position [51, 0]
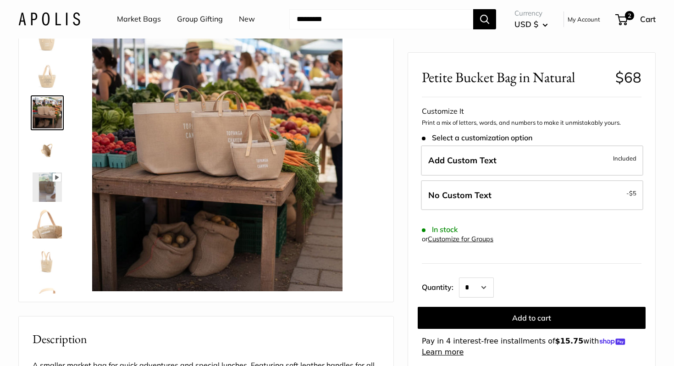
click at [51, 180] on img at bounding box center [47, 186] width 29 height 29
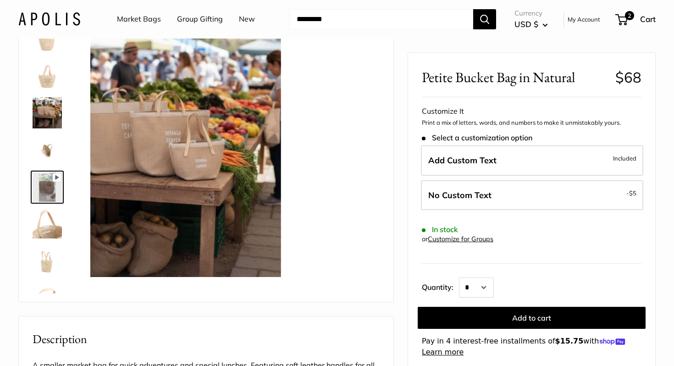
scroll to position [30, 0]
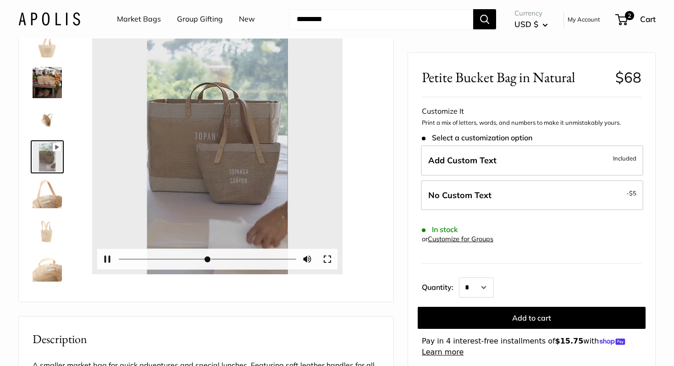
click at [212, 147] on button "Play" at bounding box center [217, 149] width 28 height 28
click at [110, 259] on button "Pause Play" at bounding box center [107, 259] width 20 height 20
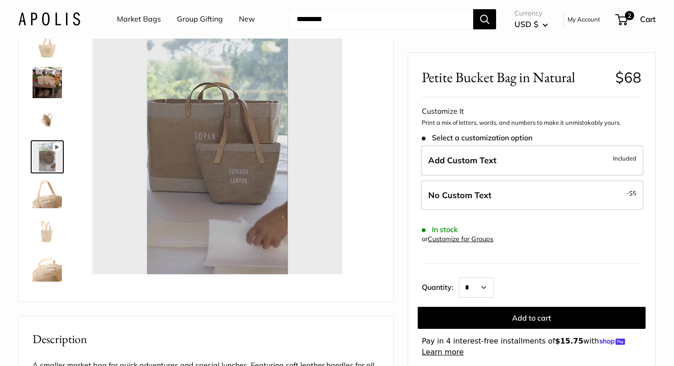
type input "*"
click at [41, 229] on img at bounding box center [47, 229] width 29 height 29
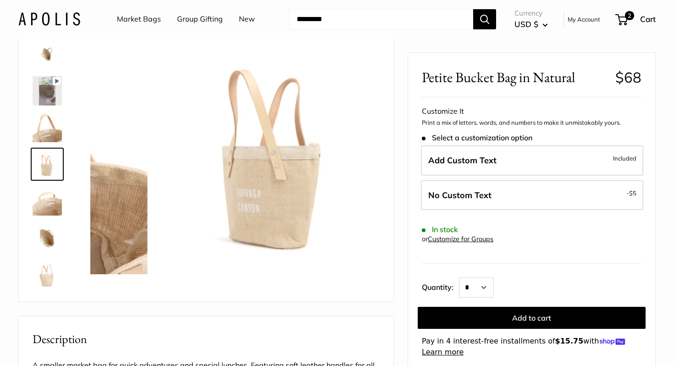
scroll to position [104, 0]
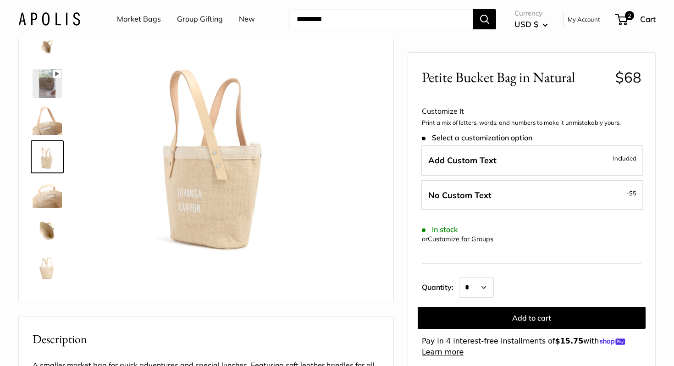
click at [46, 232] on img at bounding box center [47, 229] width 29 height 29
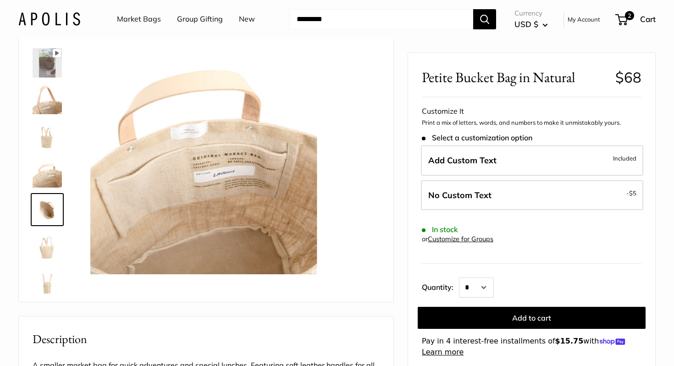
scroll to position [134, 0]
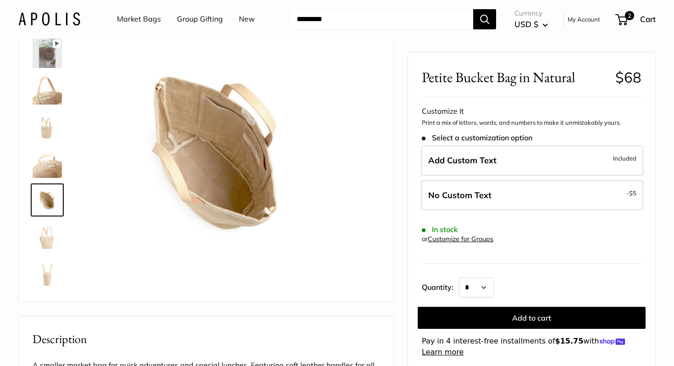
click at [47, 270] on img at bounding box center [47, 272] width 29 height 29
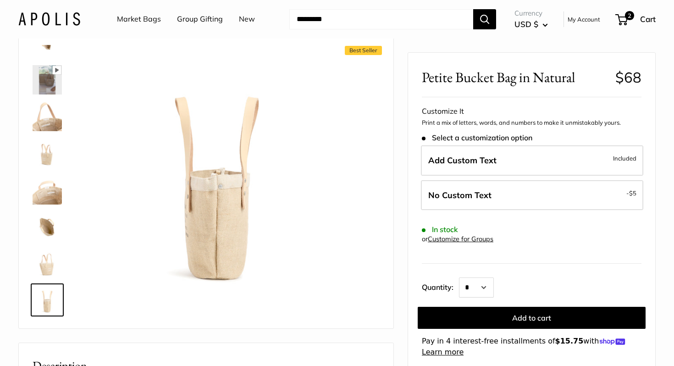
scroll to position [0, 0]
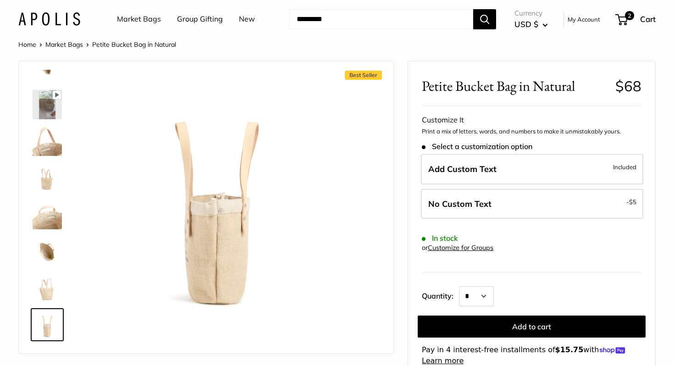
click at [364, 24] on input "Search..." at bounding box center [381, 19] width 184 height 20
type input "******"
click at [473, 9] on button "Search" at bounding box center [484, 19] width 23 height 20
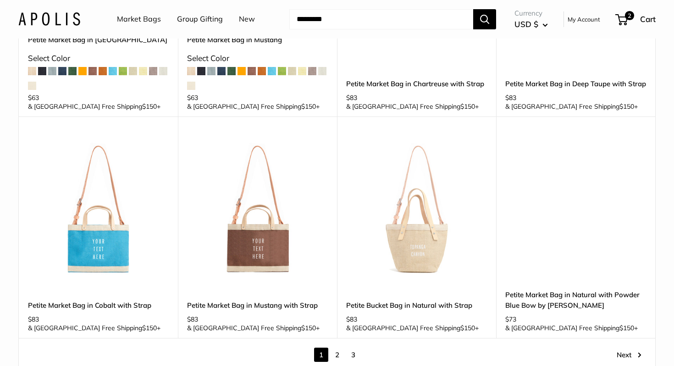
scroll to position [1320, 0]
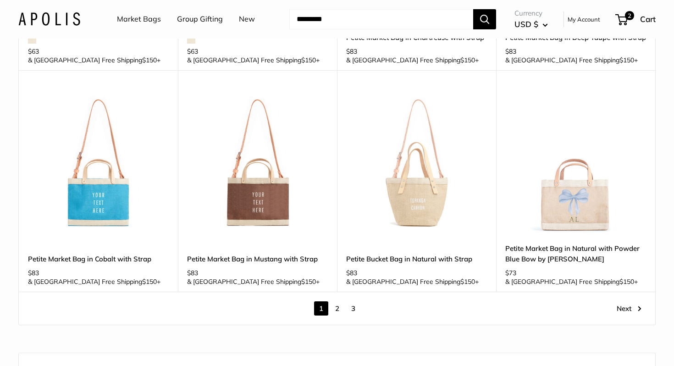
click at [333, 301] on link "2" at bounding box center [337, 308] width 14 height 14
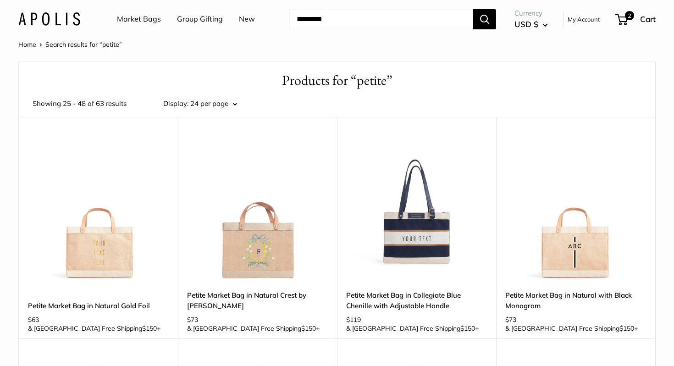
click at [320, 22] on input "Search..." at bounding box center [381, 19] width 184 height 20
type input "******"
click at [473, 9] on button "Search" at bounding box center [484, 19] width 23 height 20
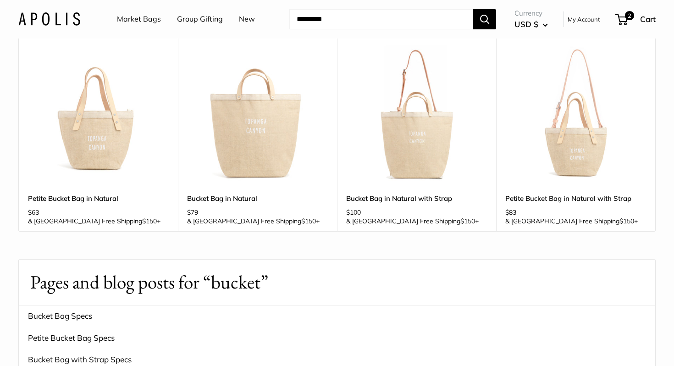
scroll to position [87, 0]
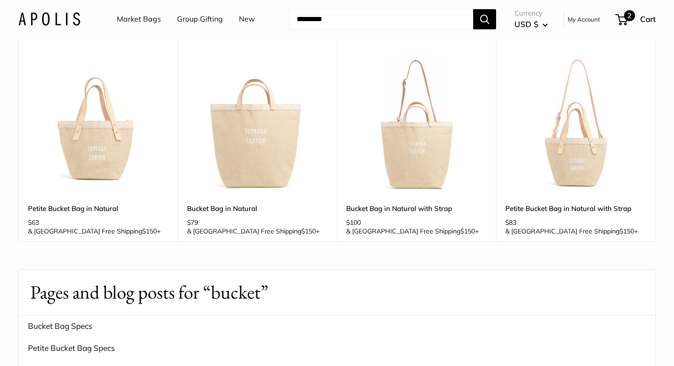
click at [626, 13] on span "2" at bounding box center [629, 15] width 11 height 11
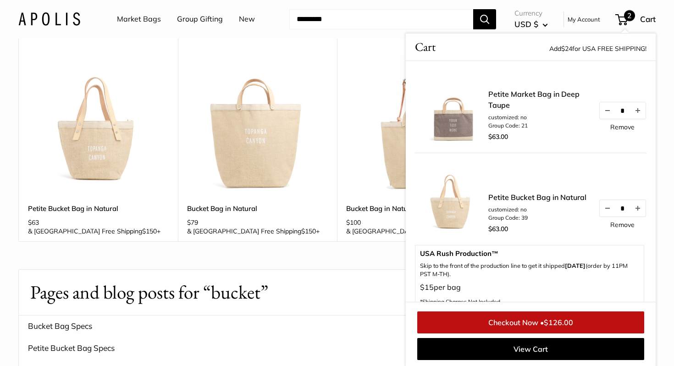
click at [336, 243] on div "Products for “bucket” 4 results Showing 1 - 4 of 4 results Display: 24 per page…" at bounding box center [336, 188] width 637 height 429
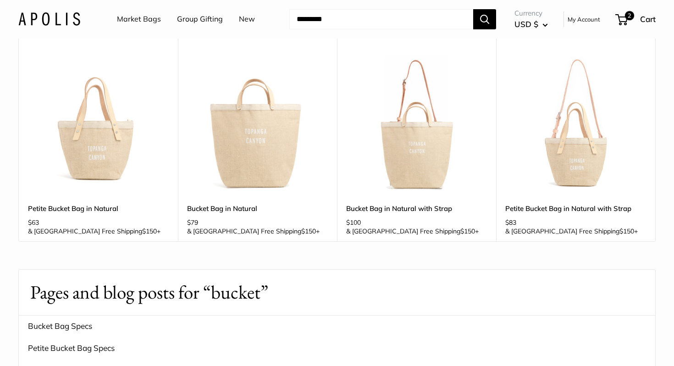
scroll to position [60, 0]
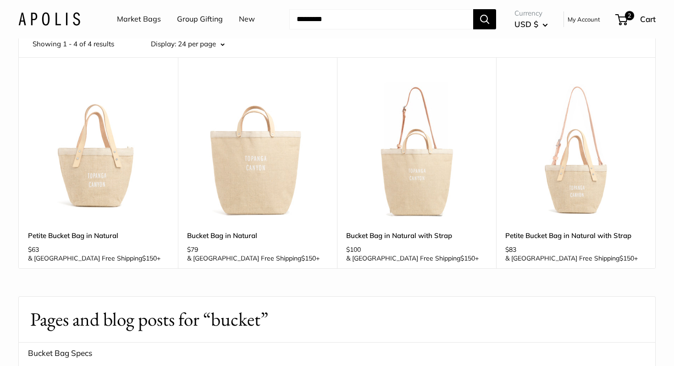
click at [338, 24] on input "Search..." at bounding box center [381, 19] width 184 height 20
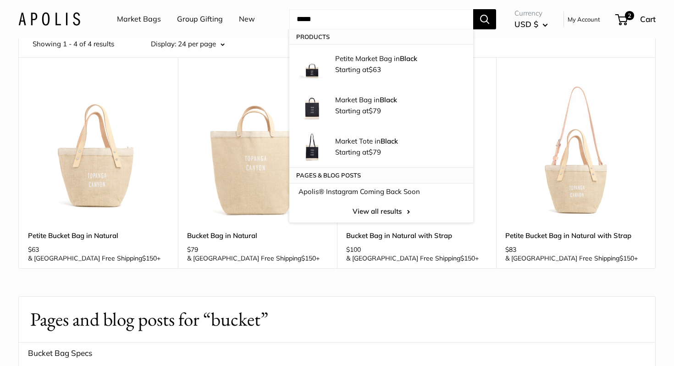
type input "*****"
click at [473, 9] on button "Search" at bounding box center [484, 19] width 23 height 20
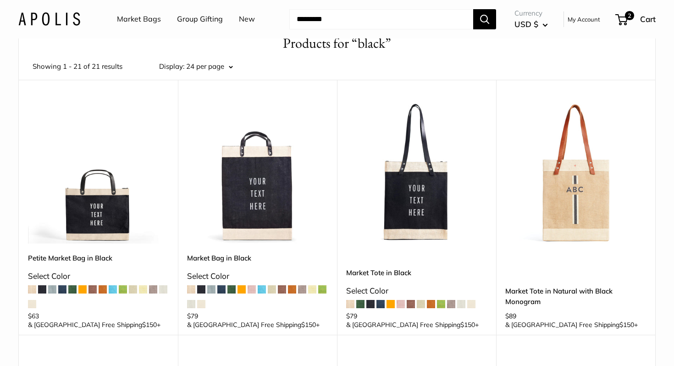
scroll to position [30, 0]
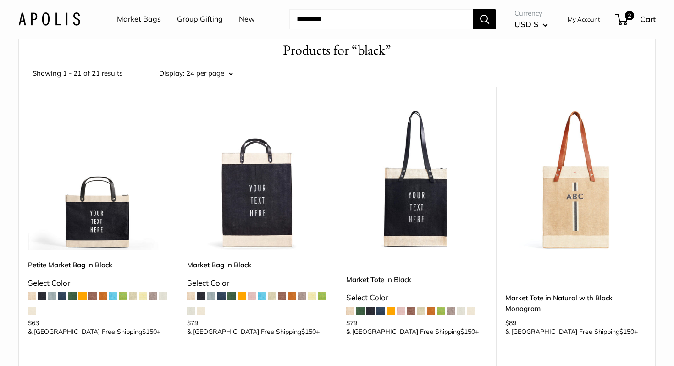
click at [0, 0] on img at bounding box center [0, 0] width 0 height 0
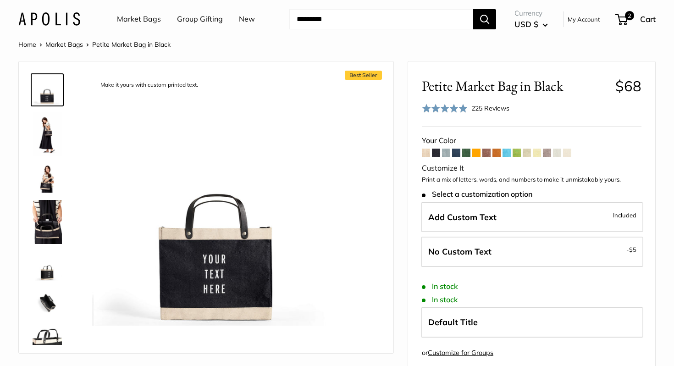
click at [48, 176] on img at bounding box center [47, 177] width 29 height 29
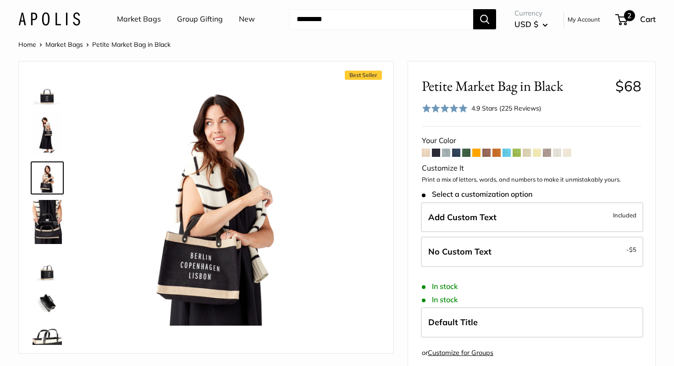
click at [619, 14] on span "2" at bounding box center [621, 19] width 12 height 11
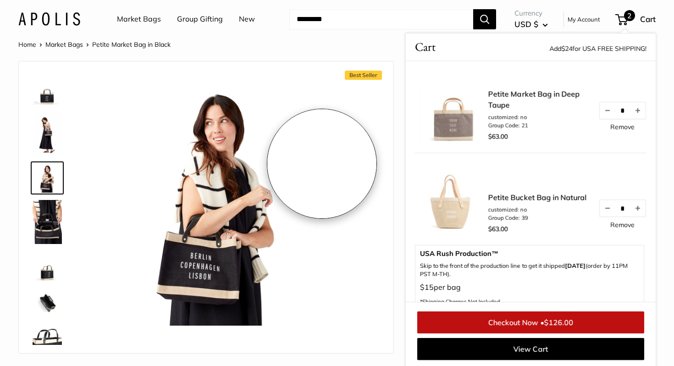
scroll to position [77, 0]
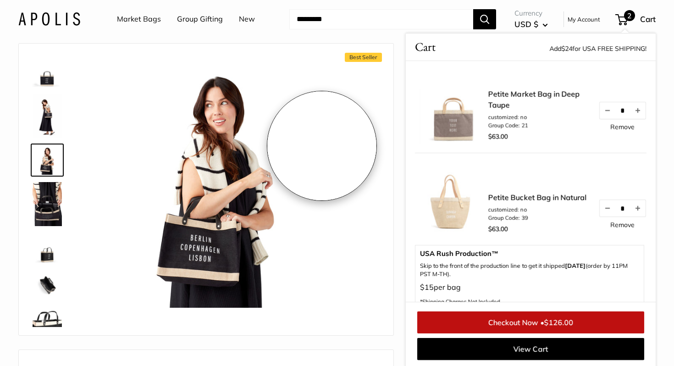
click at [322, 164] on img at bounding box center [217, 182] width 250 height 250
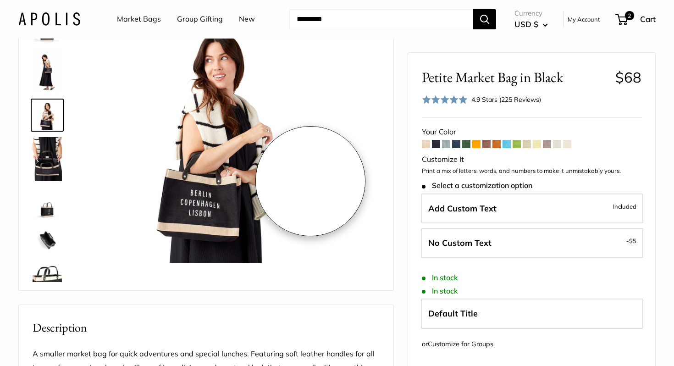
scroll to position [50, 0]
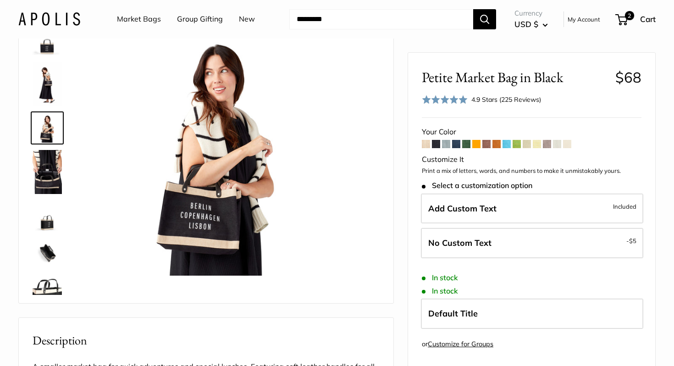
click at [44, 178] on img at bounding box center [47, 172] width 29 height 44
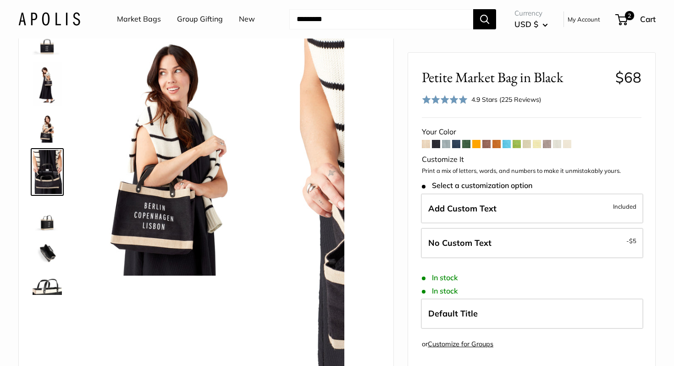
scroll to position [14, 0]
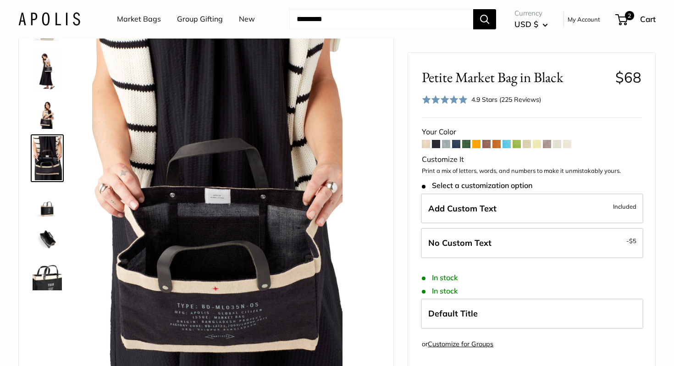
click at [44, 217] on link at bounding box center [47, 202] width 33 height 33
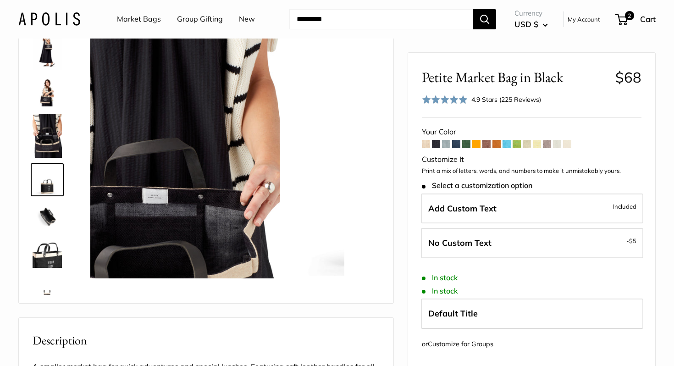
scroll to position [58, 0]
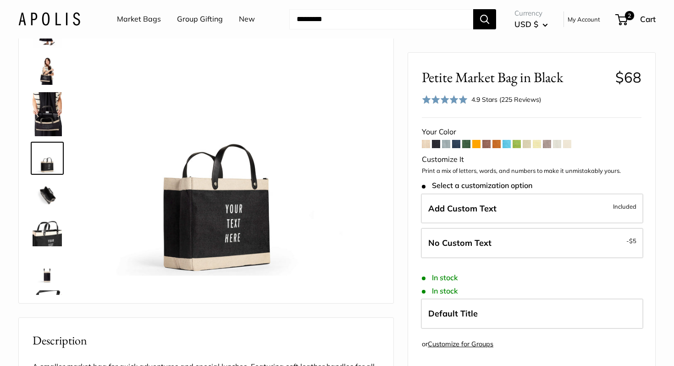
click at [43, 226] on img at bounding box center [47, 231] width 29 height 29
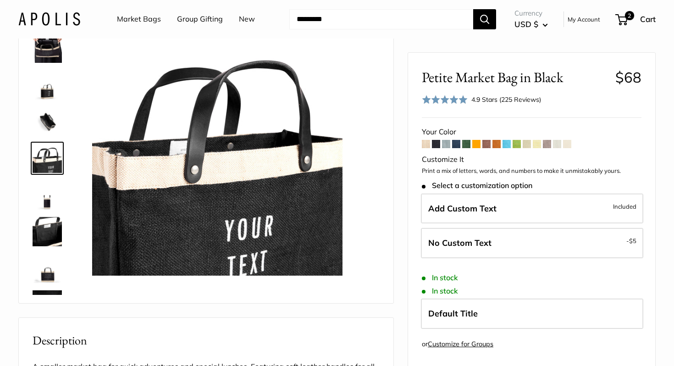
scroll to position [198, 0]
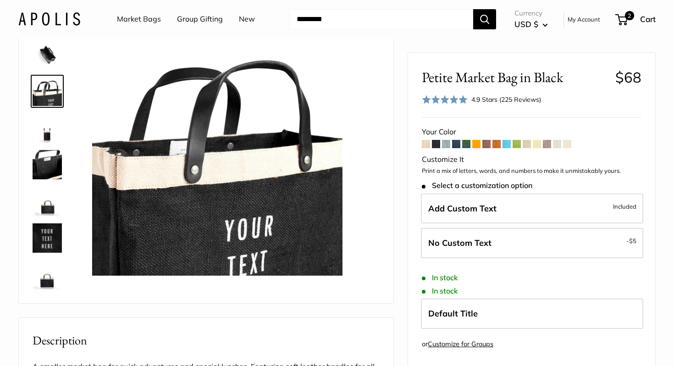
click at [43, 231] on img at bounding box center [47, 237] width 29 height 29
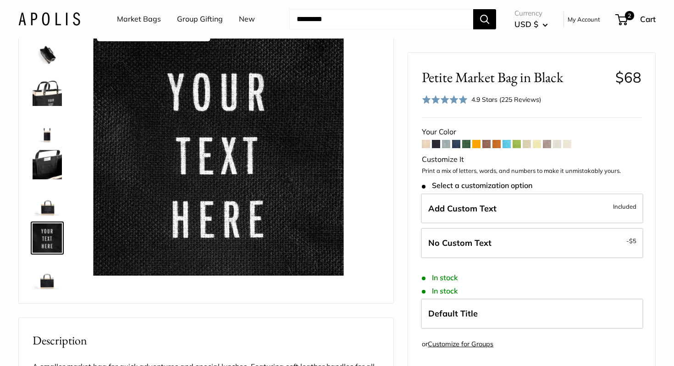
click at [49, 273] on img at bounding box center [47, 274] width 29 height 29
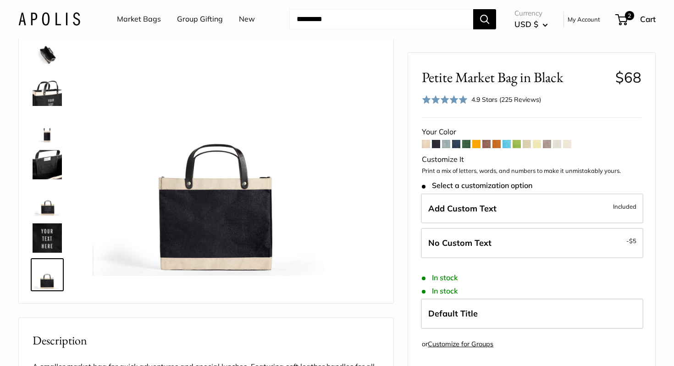
click at [427, 145] on span at bounding box center [426, 144] width 8 height 8
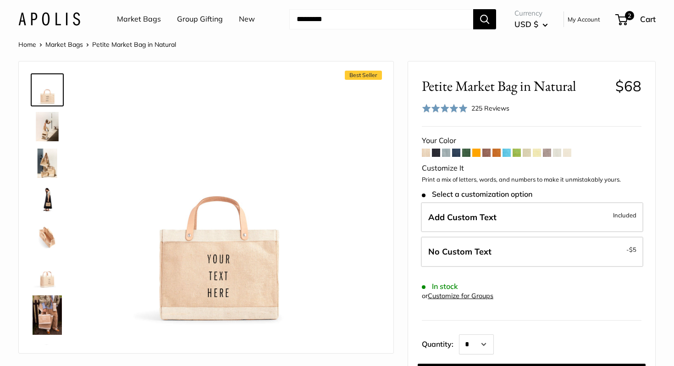
click at [437, 155] on span at bounding box center [436, 152] width 8 height 8
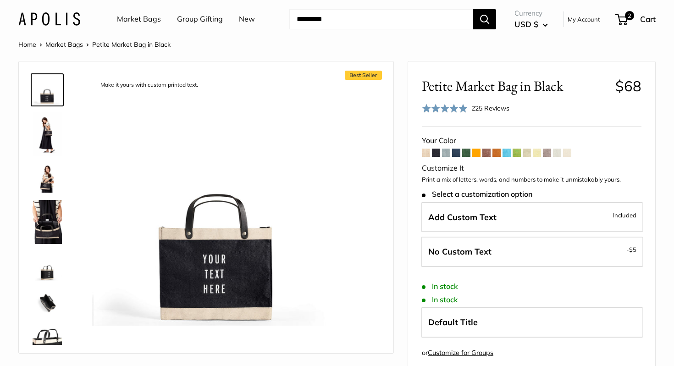
click at [443, 155] on span at bounding box center [446, 152] width 8 height 8
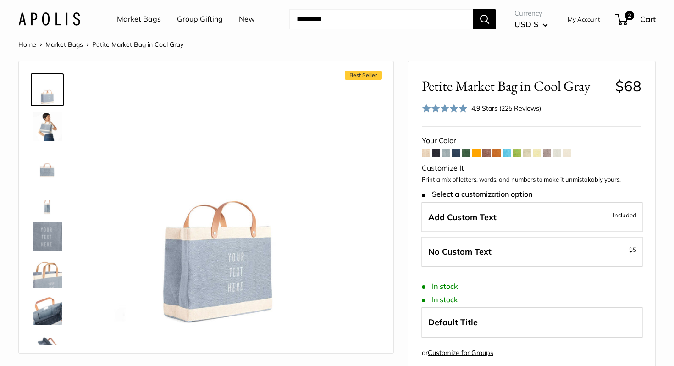
click at [456, 155] on span at bounding box center [456, 152] width 8 height 8
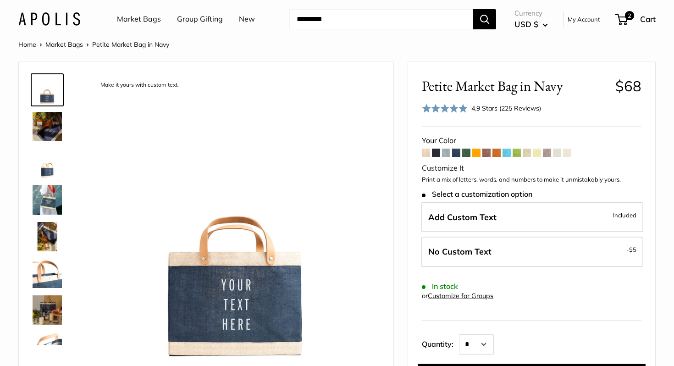
click at [528, 151] on span at bounding box center [526, 152] width 8 height 8
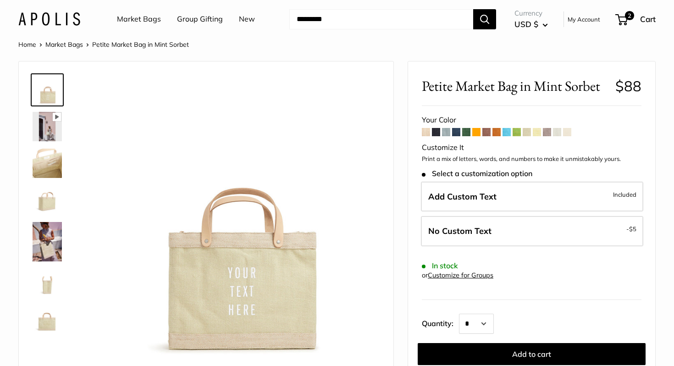
click at [539, 132] on span at bounding box center [537, 132] width 8 height 8
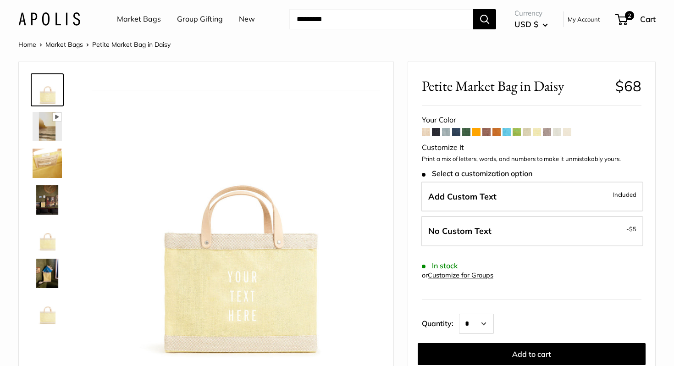
click at [547, 132] on span at bounding box center [547, 132] width 8 height 8
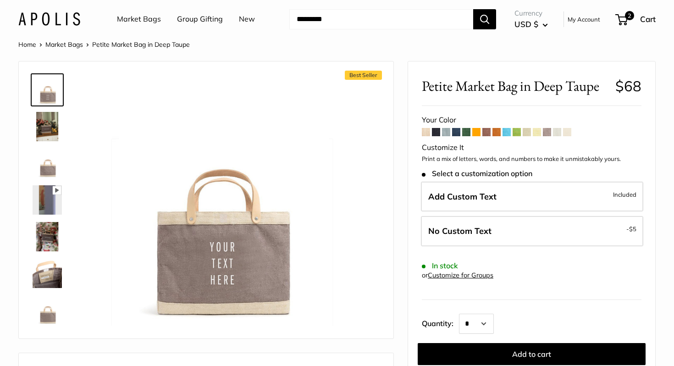
click at [561, 132] on span at bounding box center [557, 132] width 8 height 8
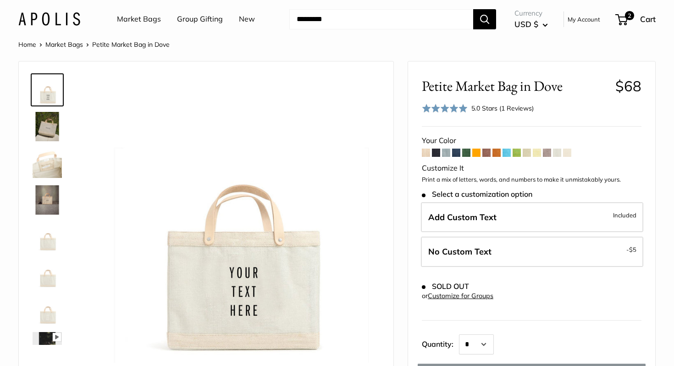
click at [566, 151] on span at bounding box center [567, 152] width 8 height 8
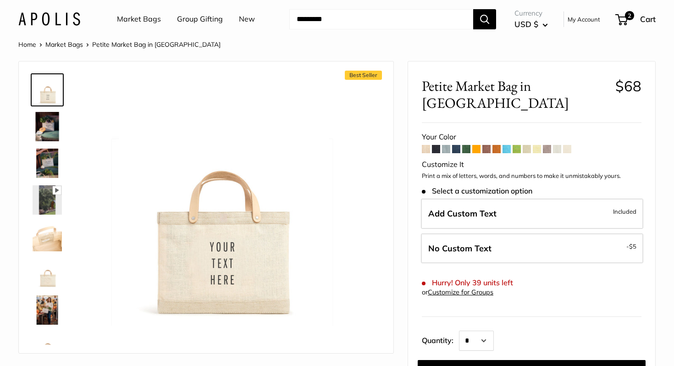
click at [425, 145] on span at bounding box center [426, 149] width 8 height 8
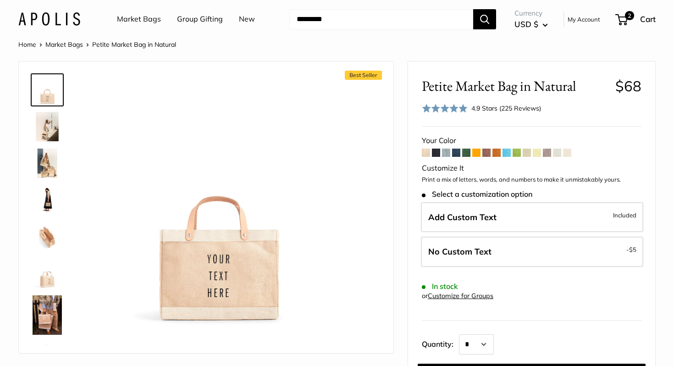
click at [569, 153] on span at bounding box center [567, 152] width 8 height 8
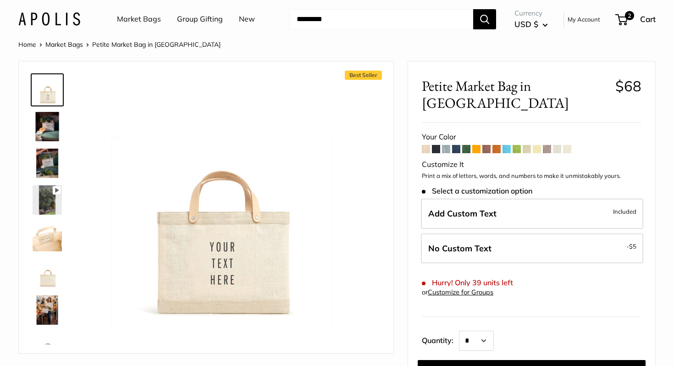
click at [45, 123] on img at bounding box center [47, 126] width 29 height 29
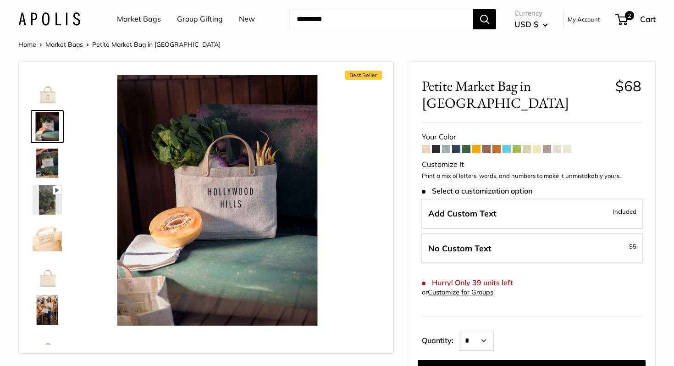
click at [42, 195] on img at bounding box center [47, 199] width 29 height 29
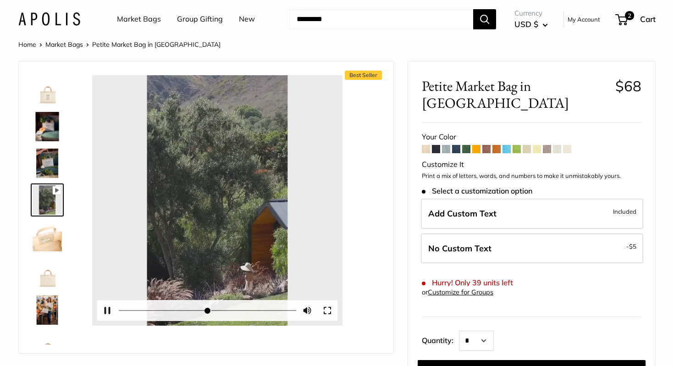
click at [213, 198] on button "Play" at bounding box center [217, 200] width 28 height 28
click at [109, 309] on button "Pause Play" at bounding box center [107, 310] width 20 height 20
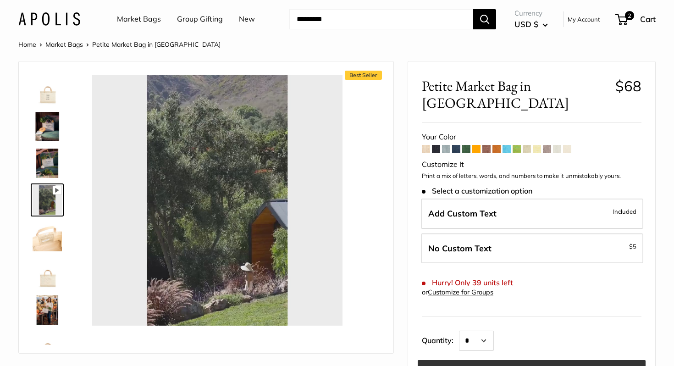
click at [448, 360] on button "Add to cart" at bounding box center [532, 371] width 228 height 22
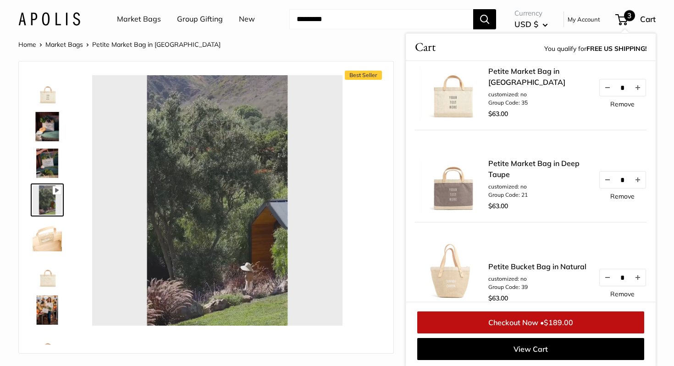
scroll to position [35, 0]
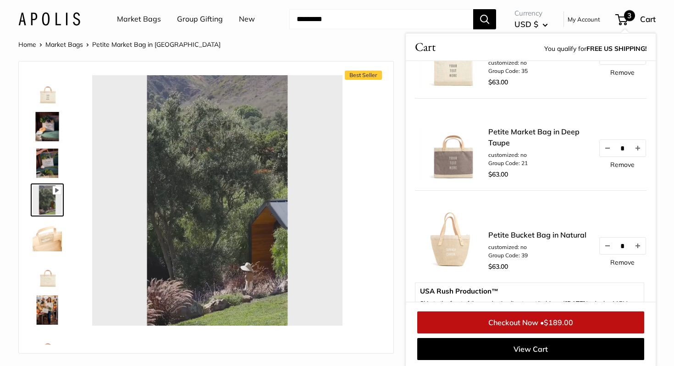
type input "*"
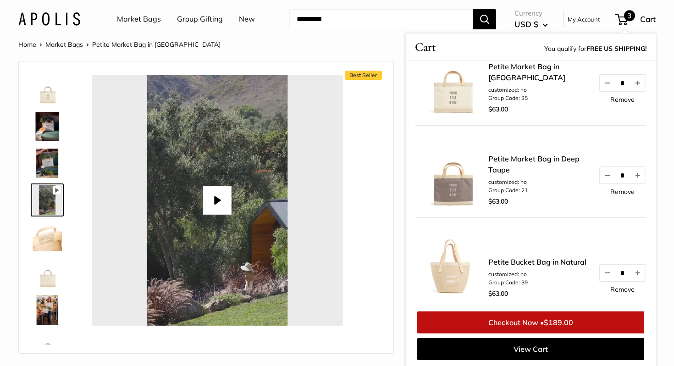
scroll to position [27, 0]
click at [615, 189] on link "Remove" at bounding box center [622, 192] width 24 height 6
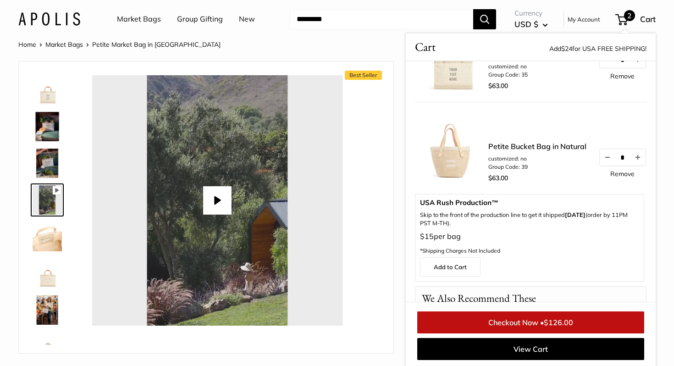
scroll to position [0, 0]
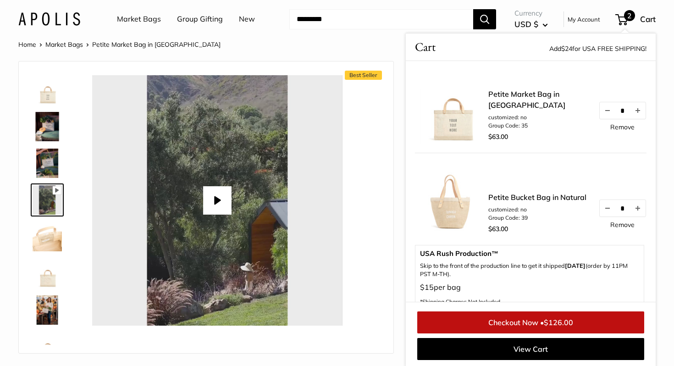
click at [490, 197] on link "Petite Bucket Bag in Natural" at bounding box center [537, 197] width 98 height 11
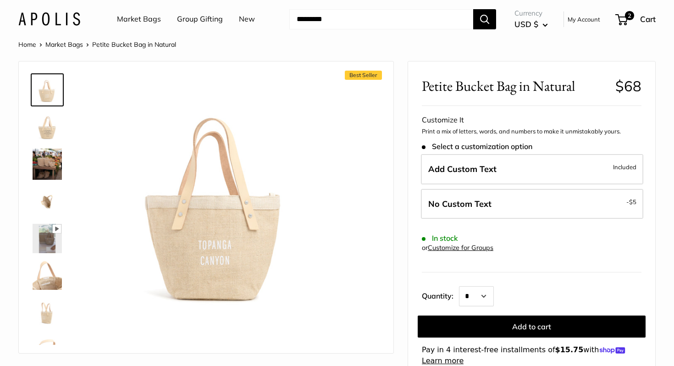
click at [39, 154] on img at bounding box center [47, 163] width 29 height 31
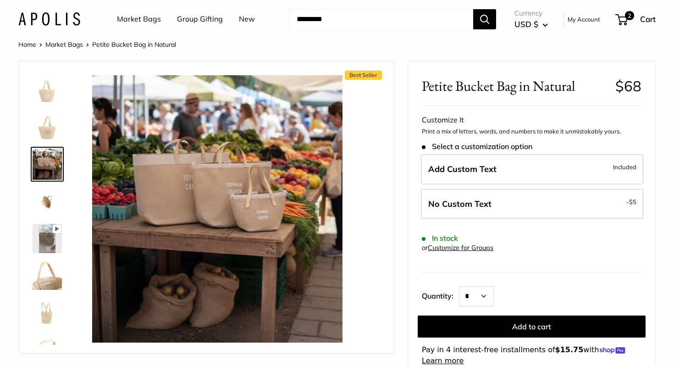
click at [49, 241] on img at bounding box center [47, 238] width 29 height 29
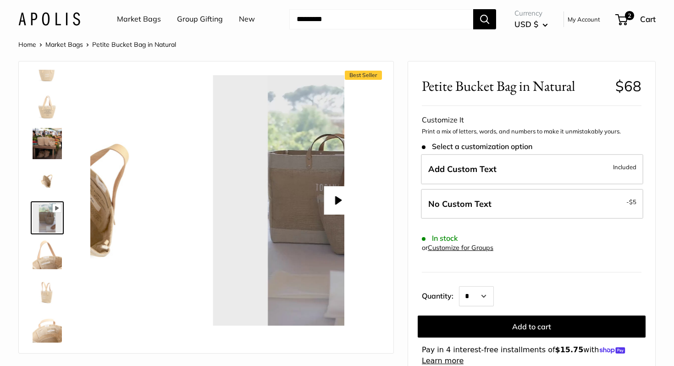
scroll to position [30, 0]
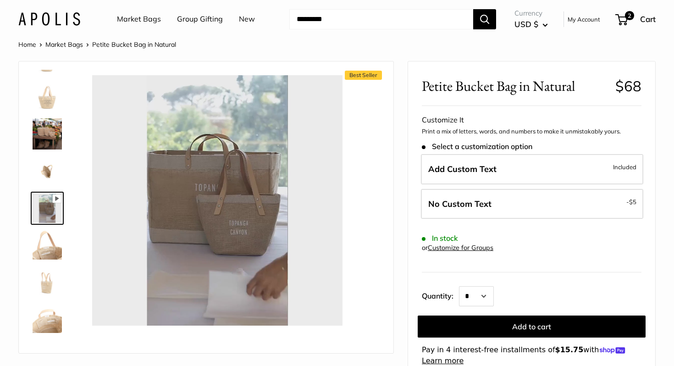
click at [211, 203] on button "Play" at bounding box center [217, 200] width 28 height 28
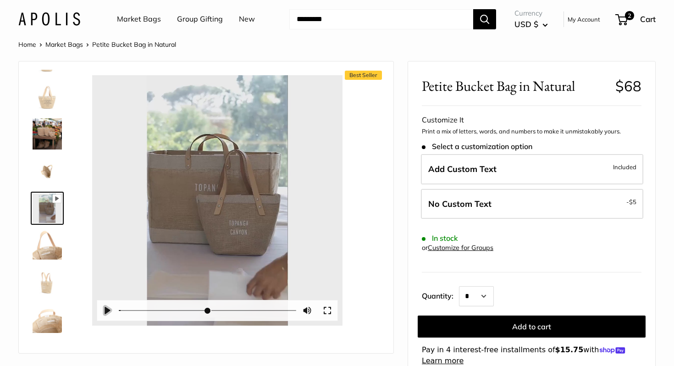
click at [111, 306] on button "Pause Play" at bounding box center [107, 310] width 20 height 20
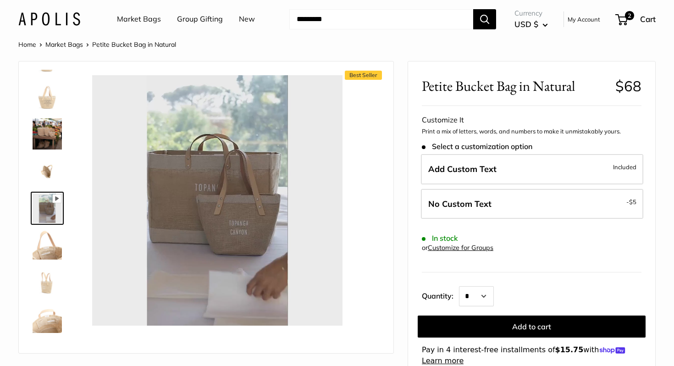
type input "*"
click at [624, 19] on span "2" at bounding box center [621, 19] width 12 height 11
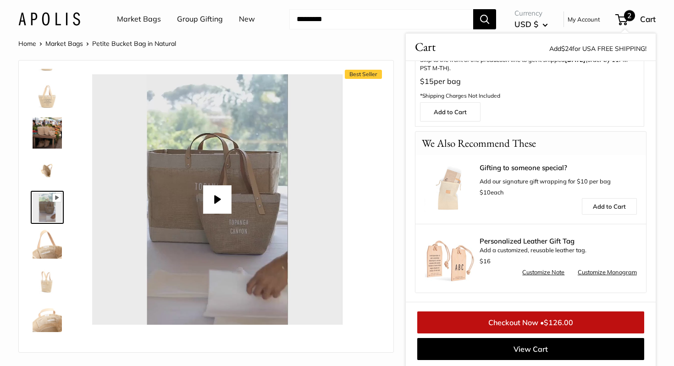
scroll to position [206, 0]
click at [474, 320] on link "Checkout Now • $126.00" at bounding box center [530, 322] width 227 height 22
